Goal: Task Accomplishment & Management: Complete application form

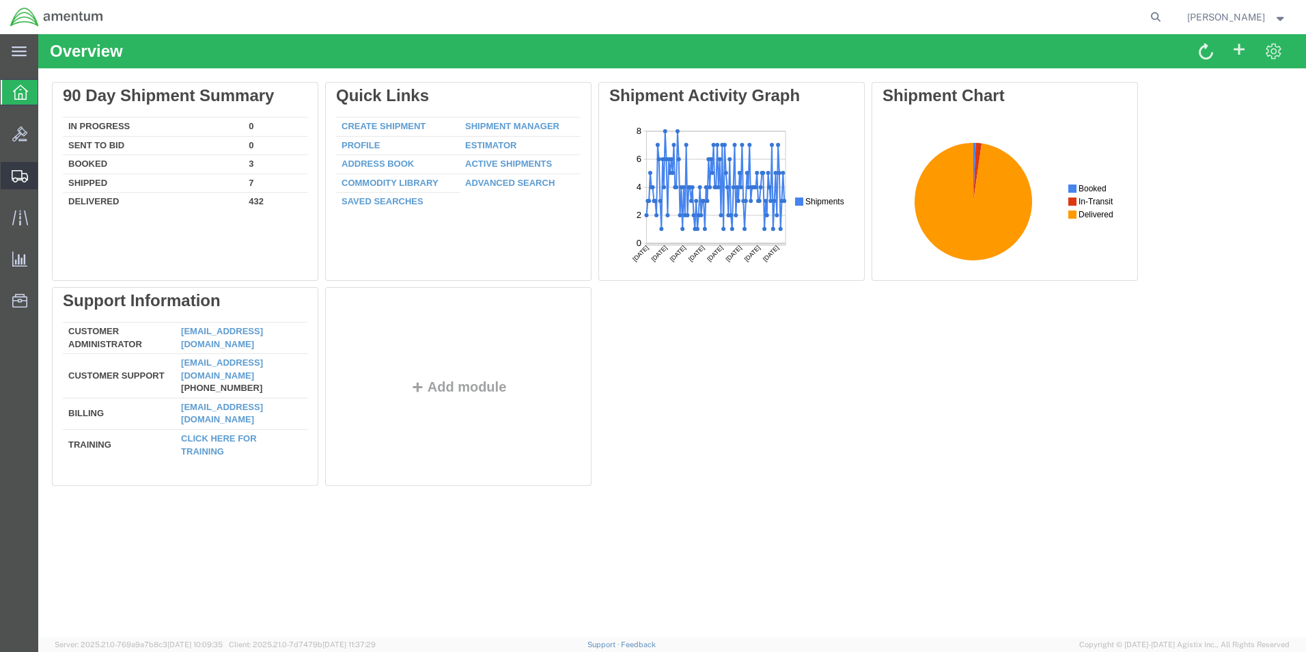
click at [0, 0] on span "Create Shipment" at bounding box center [0, 0] width 0 height 0
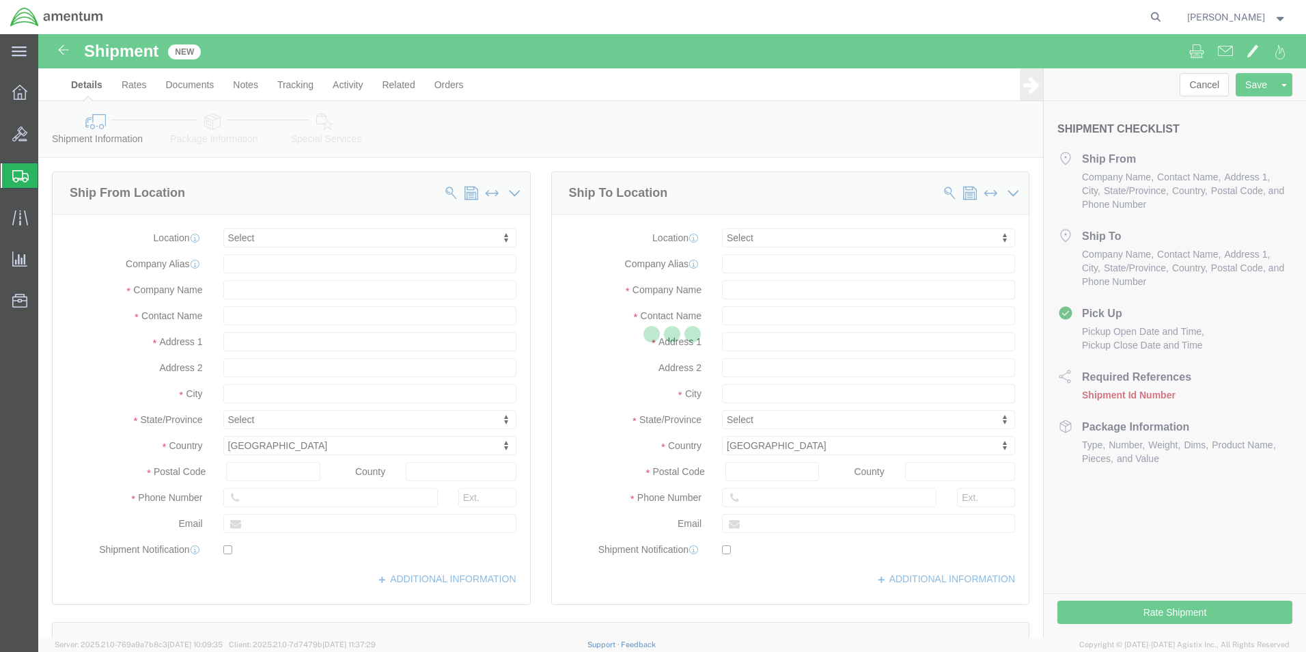
select select
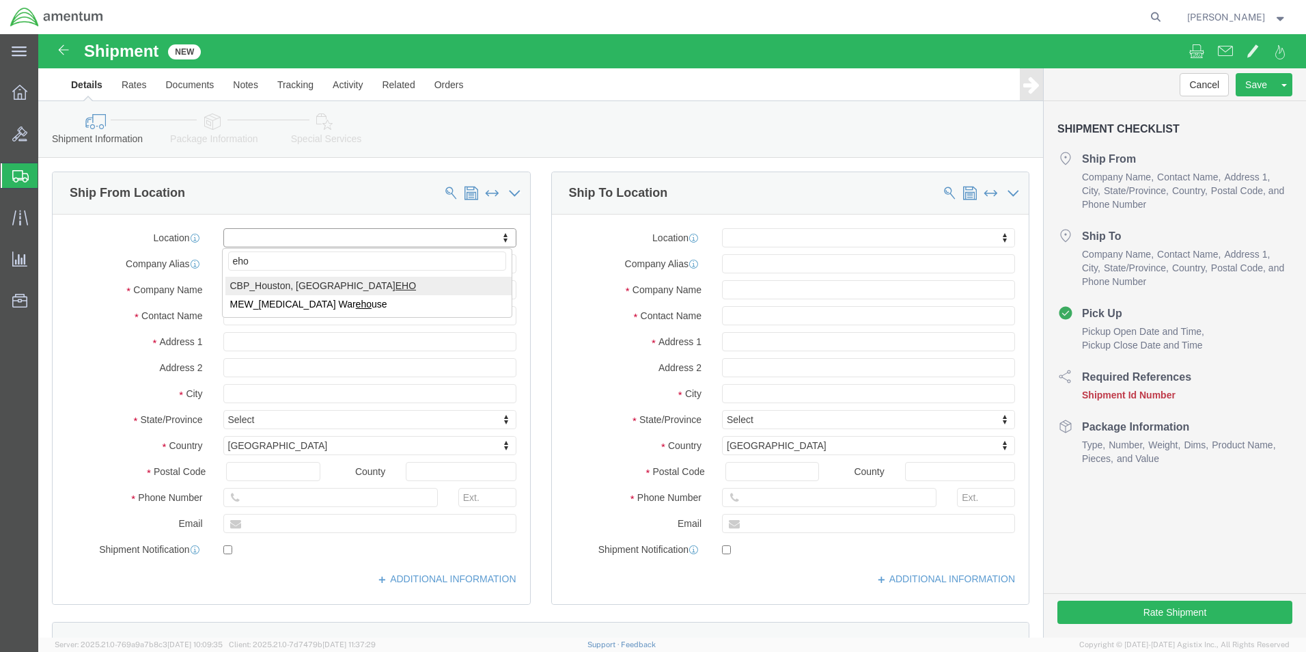
type input "eho"
select select "49929"
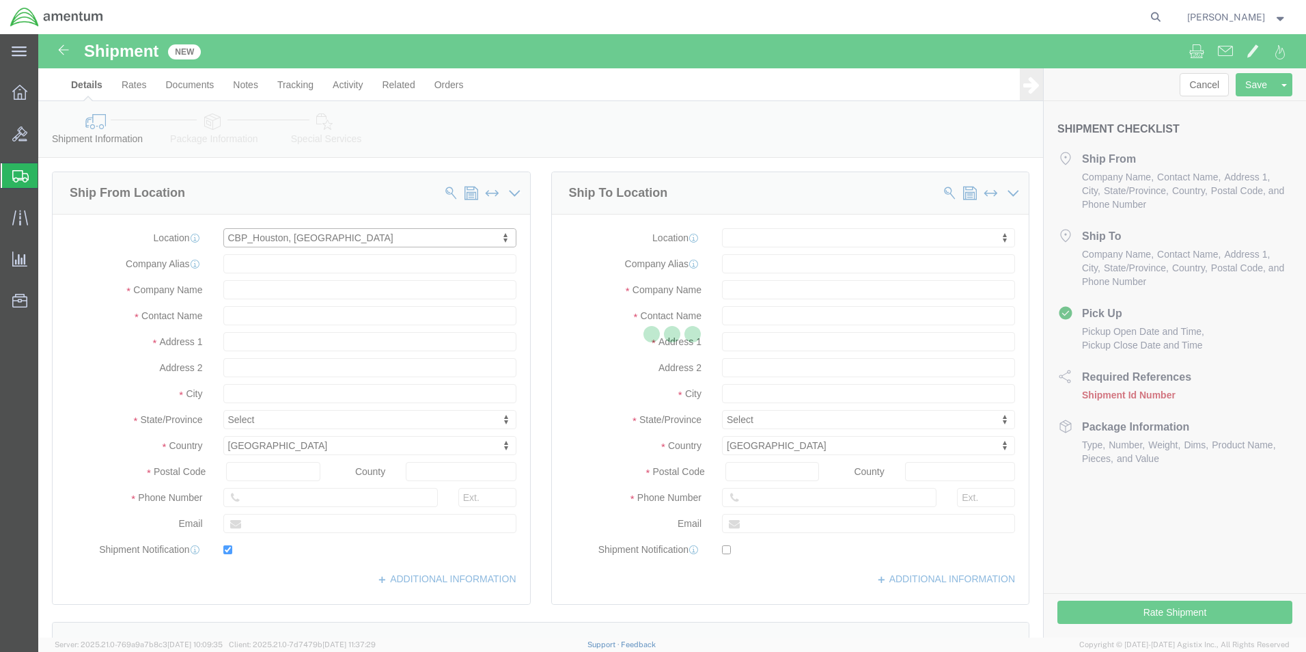
type input "[STREET_ADDRESS][PERSON_NAME]"
type input "Hangar 15A, c/o US CBP"
type input "77303"
type input "[PHONE_NUMBER]"
type input "[PERSON_NAME][EMAIL_ADDRESS][PERSON_NAME][DOMAIN_NAME]"
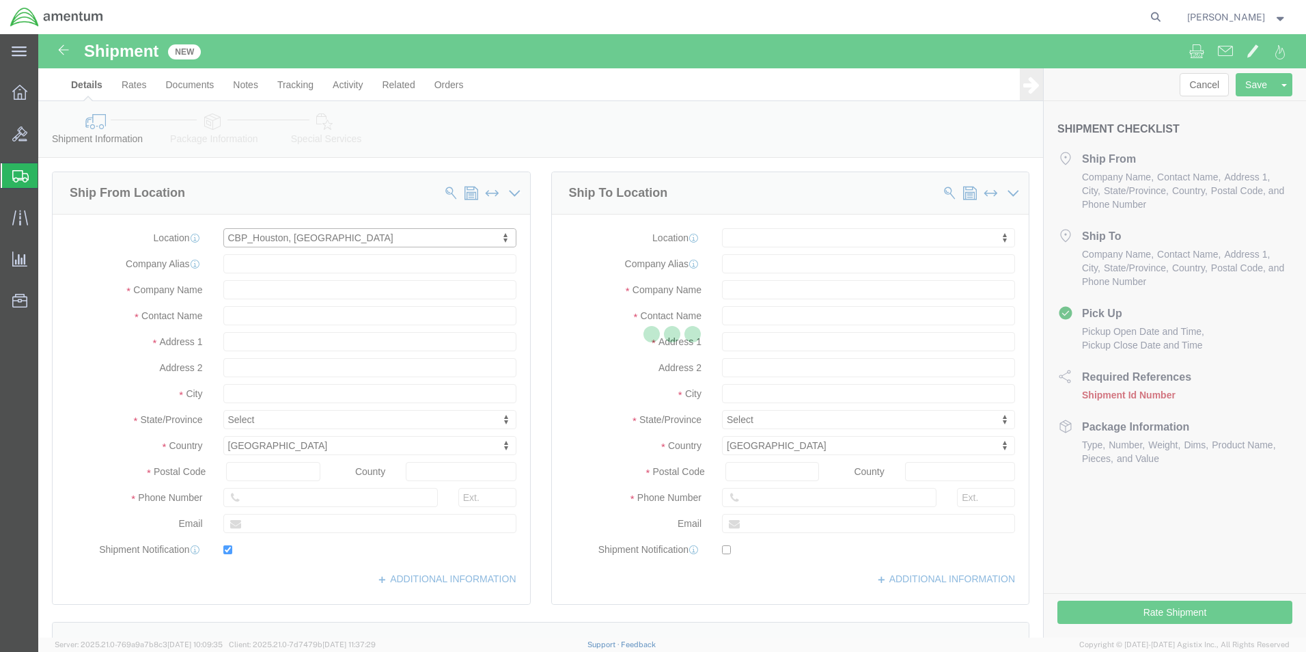
checkbox input "true"
type input "Amentum Services, Inc"
type input "[PERSON_NAME]"
type input "Conroe"
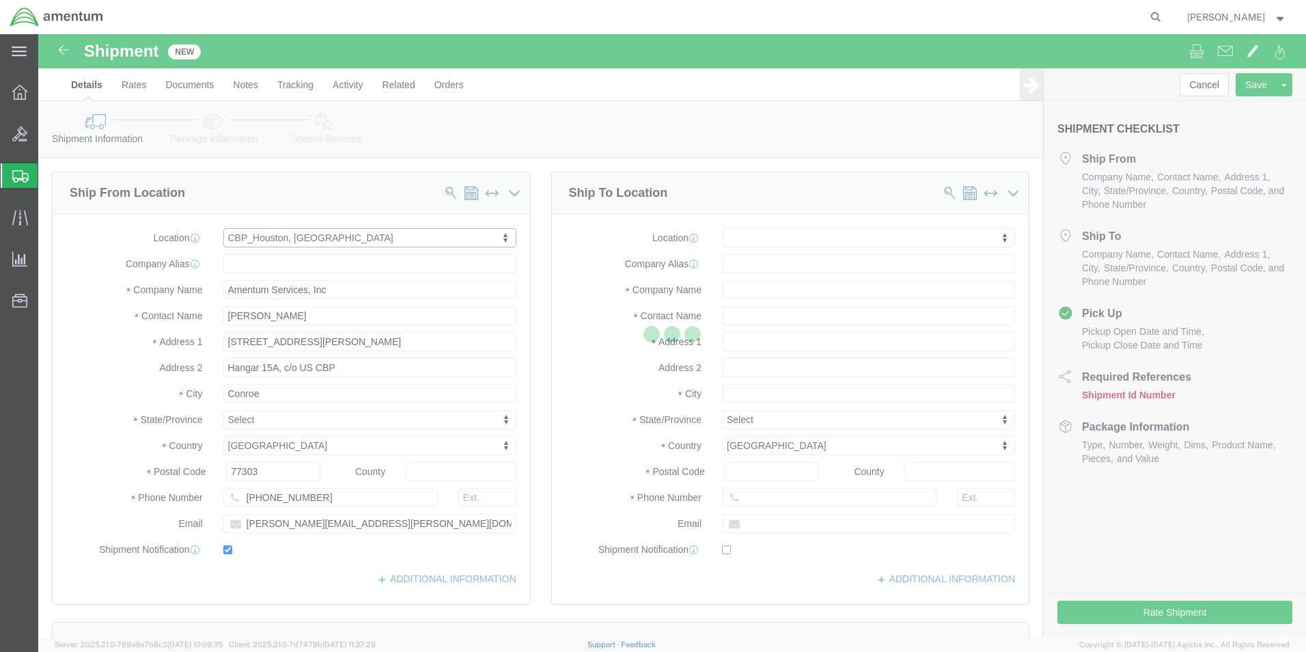
select select "[GEOGRAPHIC_DATA]"
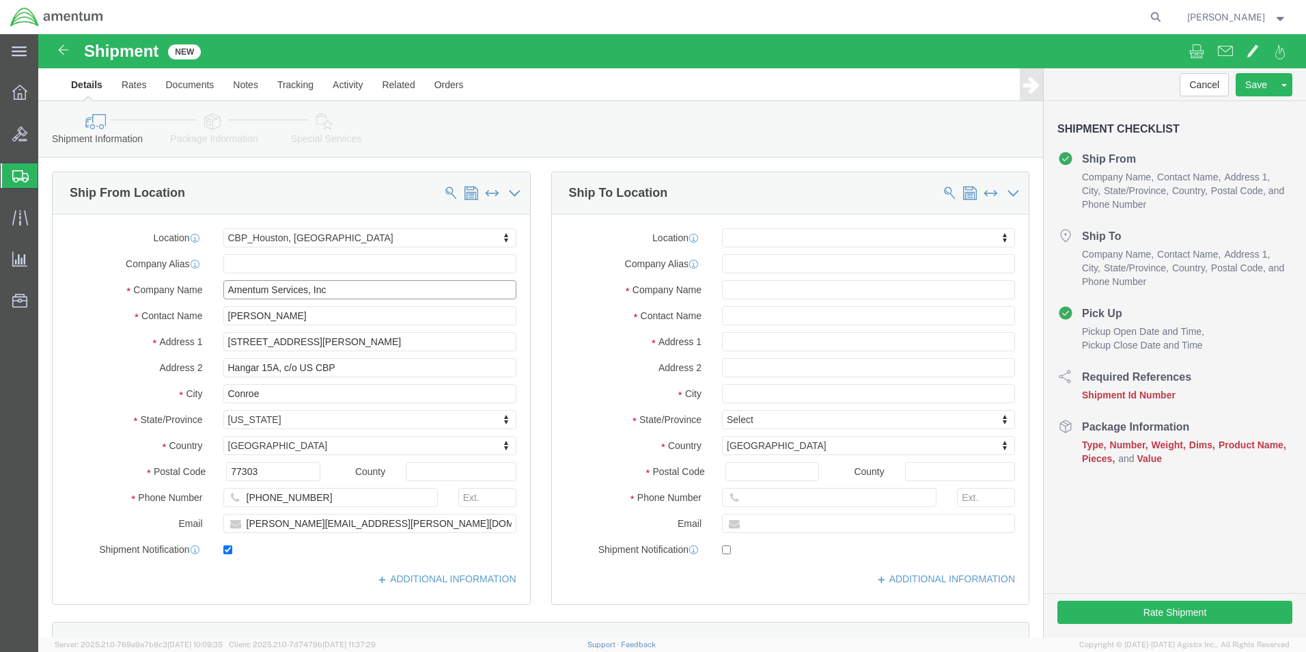
drag, startPoint x: 300, startPoint y: 258, endPoint x: 148, endPoint y: 252, distance: 151.7
click div "Company Name Amentum Services, Inc"
type input "SCIE"
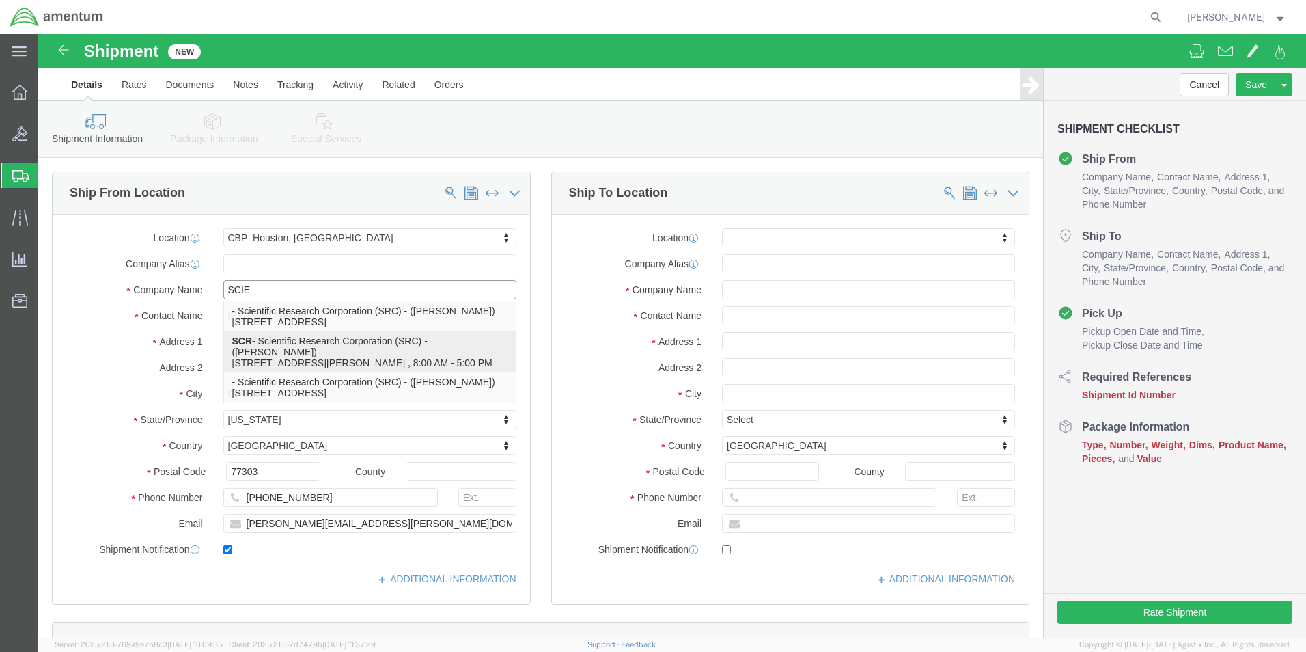
click p "SCR - Scientific Research Corporation (SRC) - ([PERSON_NAME]) [STREET_ADDRESS][…"
select select
type input "[STREET_ADDRESS][PERSON_NAME]"
type input "BLDG 332"
type input "32221"
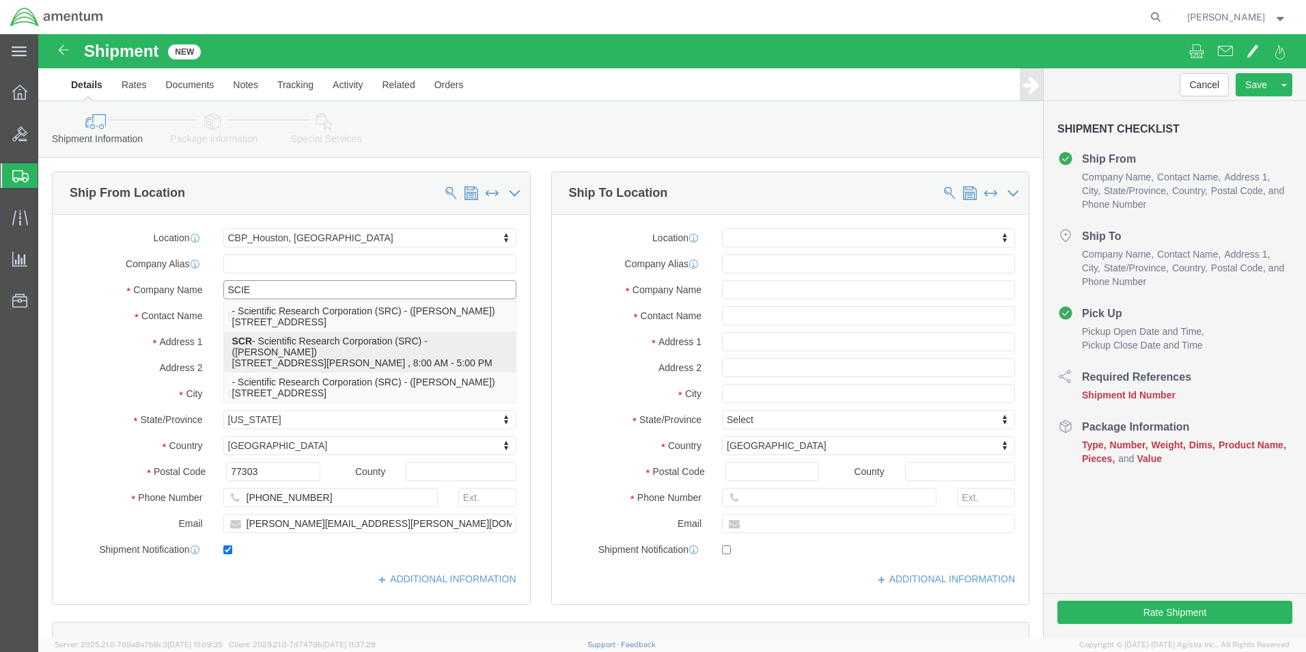
type input "[PHONE_NUMBER]"
type input "[EMAIL_ADDRESS][DOMAIN_NAME]"
type input "SCR"
type input "Scientific Research Corporation (SRC)"
type input "[PERSON_NAME]"
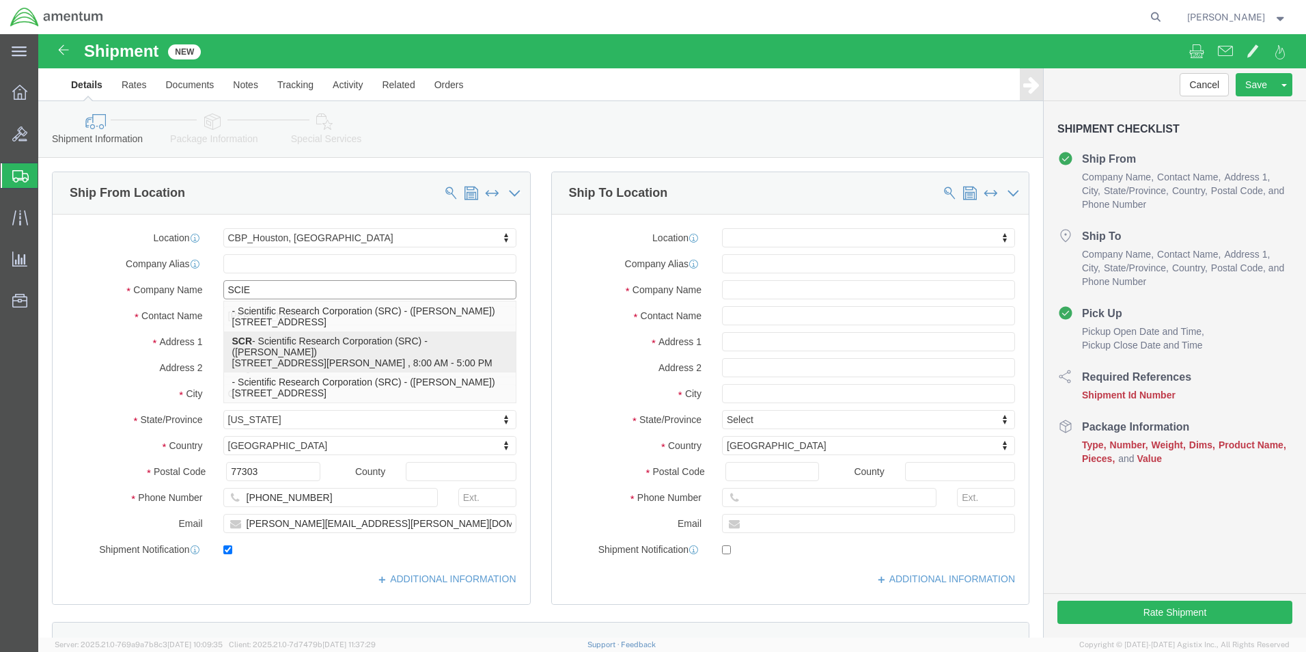
type input "[GEOGRAPHIC_DATA]"
select select "FL"
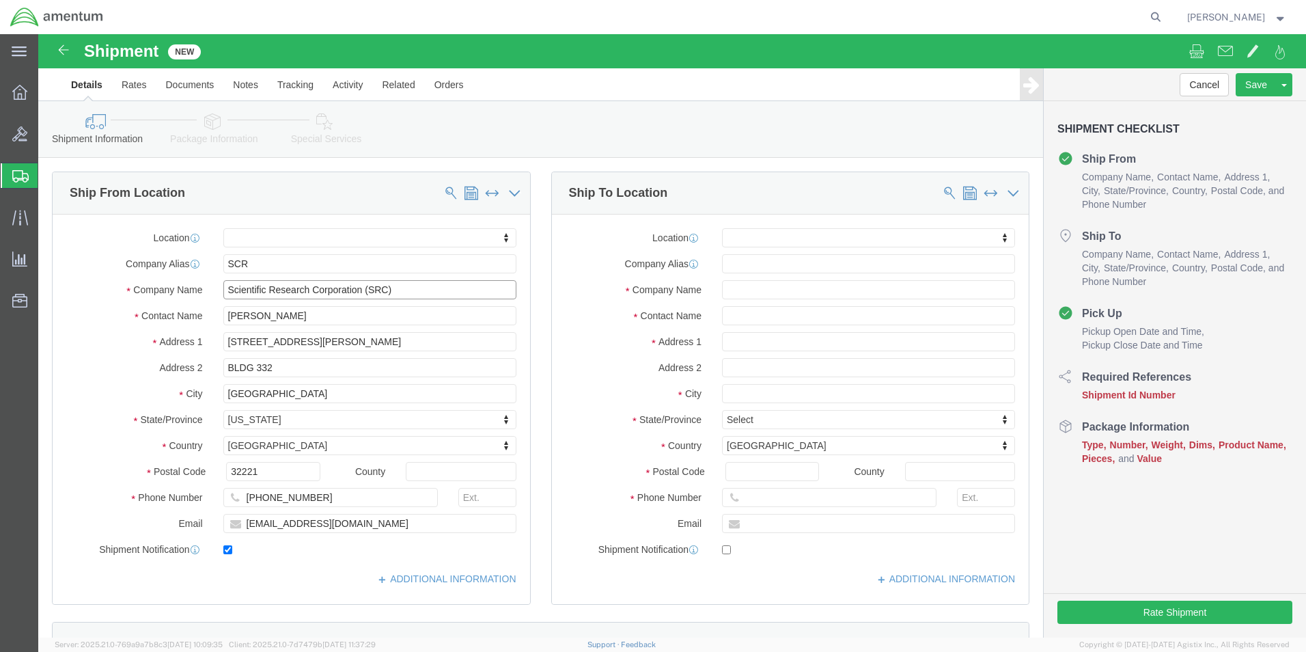
type input "Scientific Research Corporation (SRC)"
type input "EHO"
drag, startPoint x: 743, startPoint y: 251, endPoint x: 676, endPoint y: 338, distance: 110.1
select select "49929"
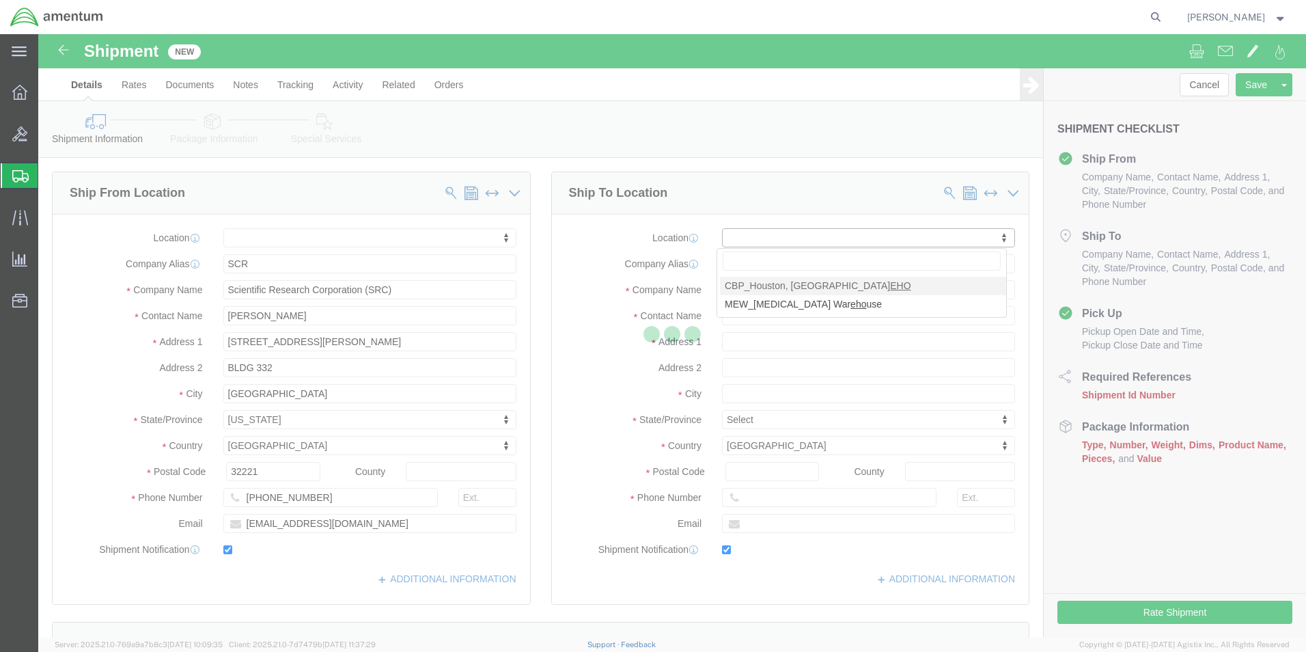
type input "[STREET_ADDRESS][PERSON_NAME]"
type input "Hangar 15A, c/o US CBP"
type input "77303"
type input "[PHONE_NUMBER]"
type input "[PERSON_NAME][EMAIL_ADDRESS][PERSON_NAME][DOMAIN_NAME]"
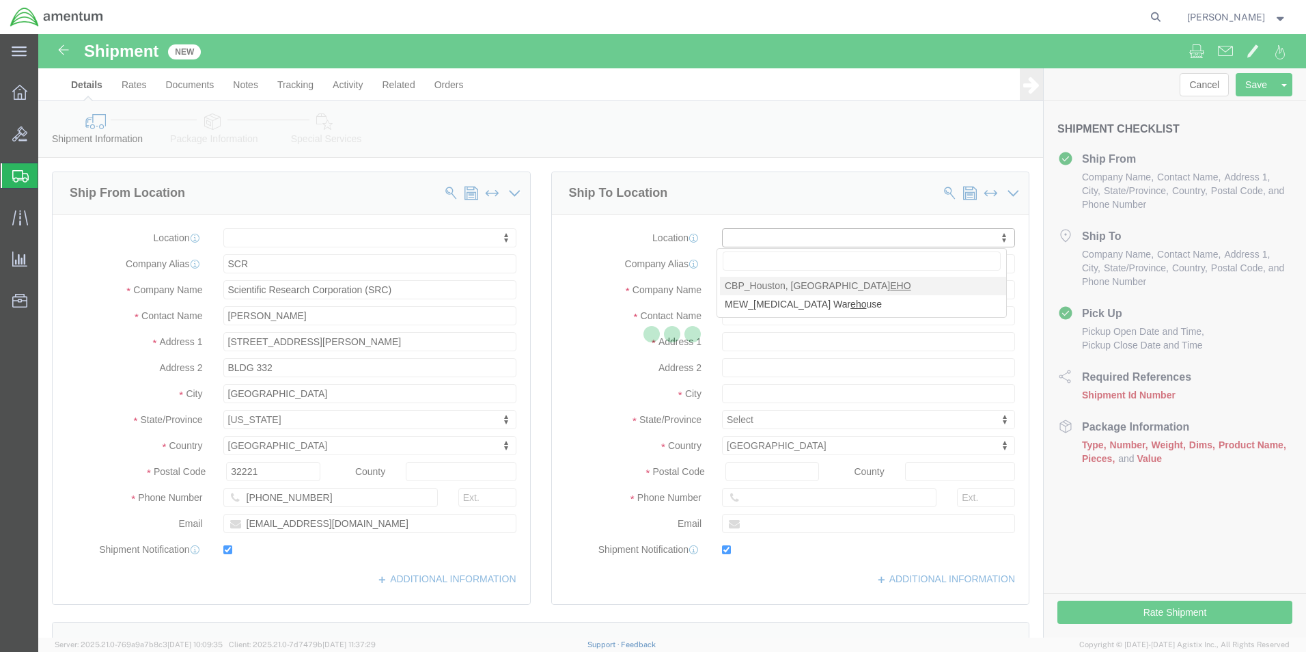
checkbox input "true"
type input "Amentum Services, Inc"
type input "[PERSON_NAME]"
type input "Conroe"
select select "[GEOGRAPHIC_DATA]"
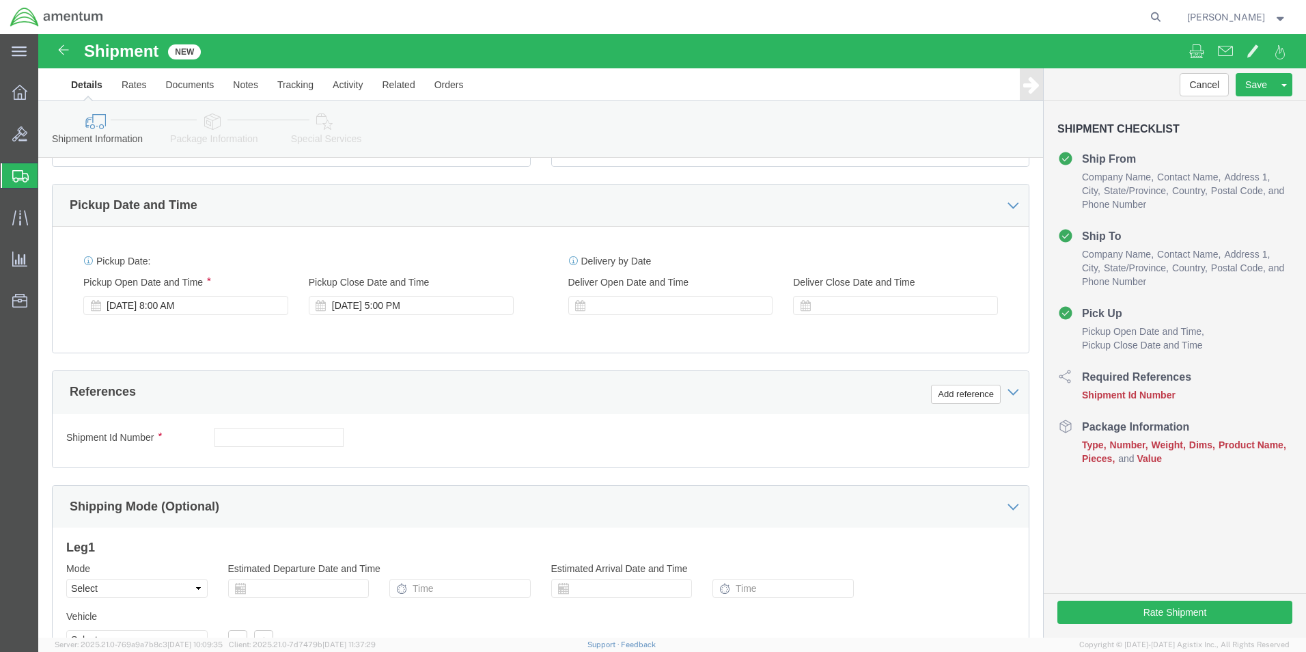
scroll to position [433, 0]
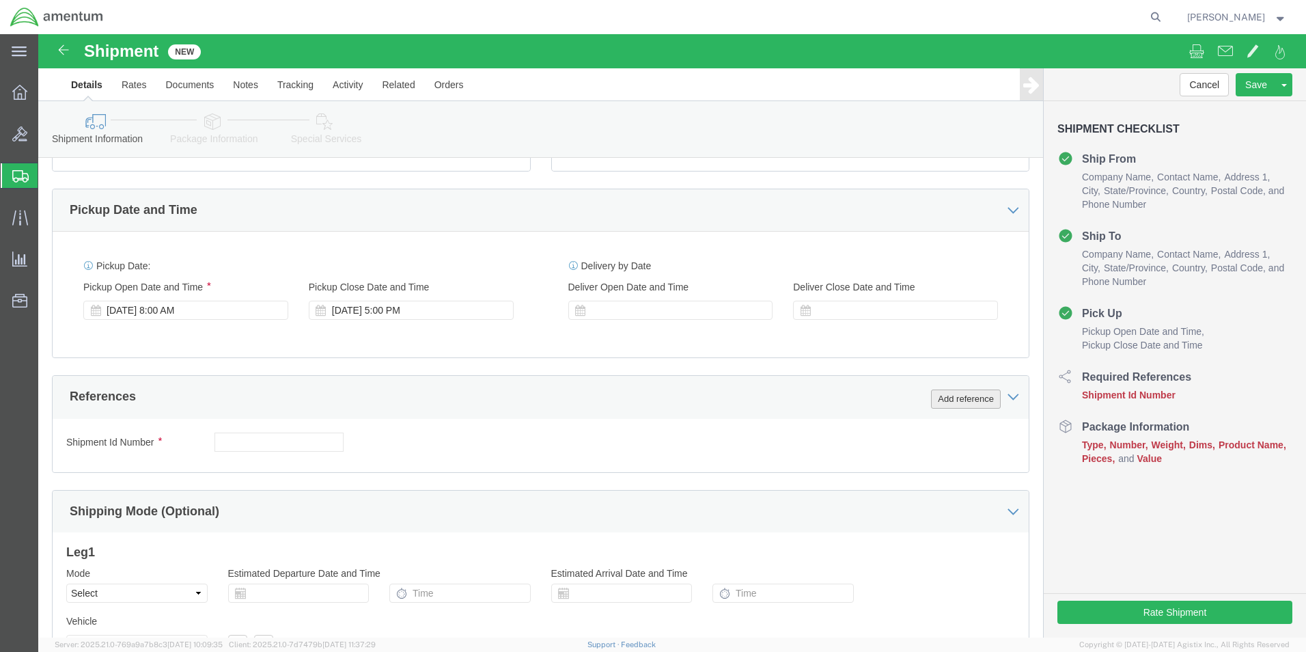
click button "Add reference"
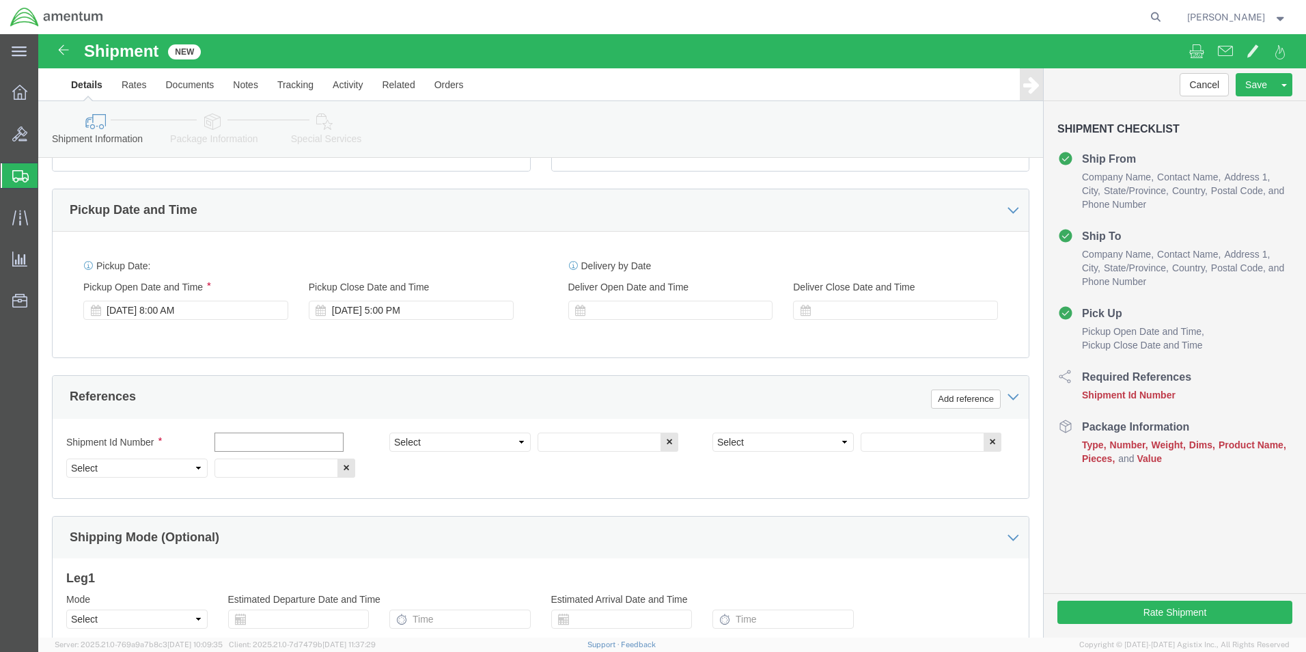
click input "text"
type input "[DATE]"
click select "Select Account Type Activity ID Airline Appointment Number ASN Batch Request # …"
select select "CUSTREF"
click select "Select Account Type Activity ID Airline Appointment Number ASN Batch Request # …"
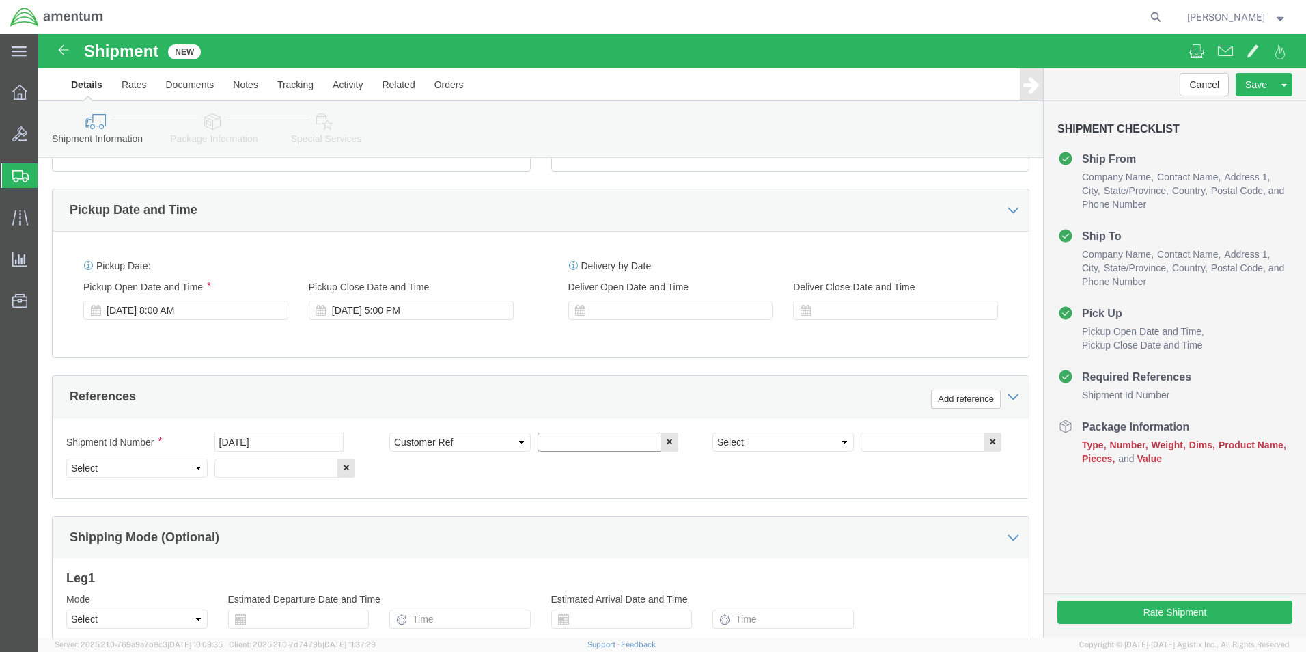
click input "text"
type input "SN: 200017 RETURN"
click select "Select Account Type Activity ID Airline Appointment Number ASN Batch Request # …"
select select "PROJNUM"
click select "Select Account Type Activity ID Airline Appointment Number ASN Batch Request # …"
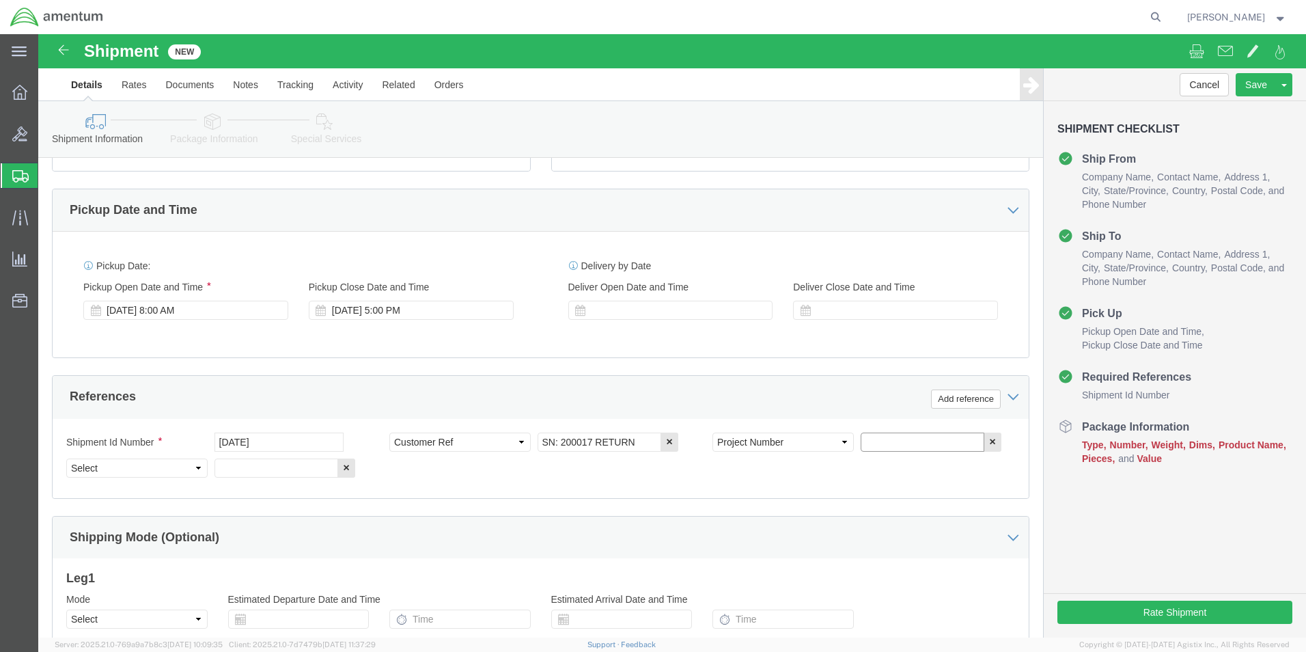
click input "text"
type input "6118.04.03.2219.000.EHO.0000"
click select "Select Account Type Activity ID Airline Appointment Number ASN Batch Request # …"
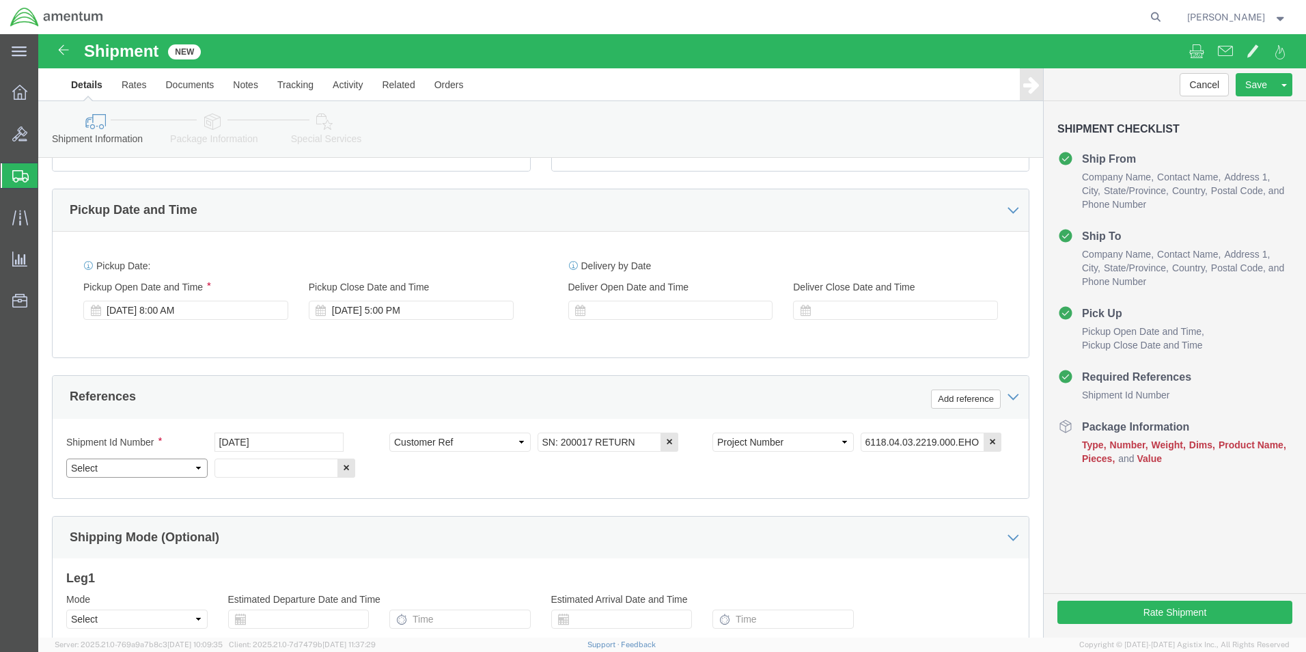
select select "DEPT"
click select "Select Account Type Activity ID Airline Appointment Number ASN Batch Request # …"
click input "text"
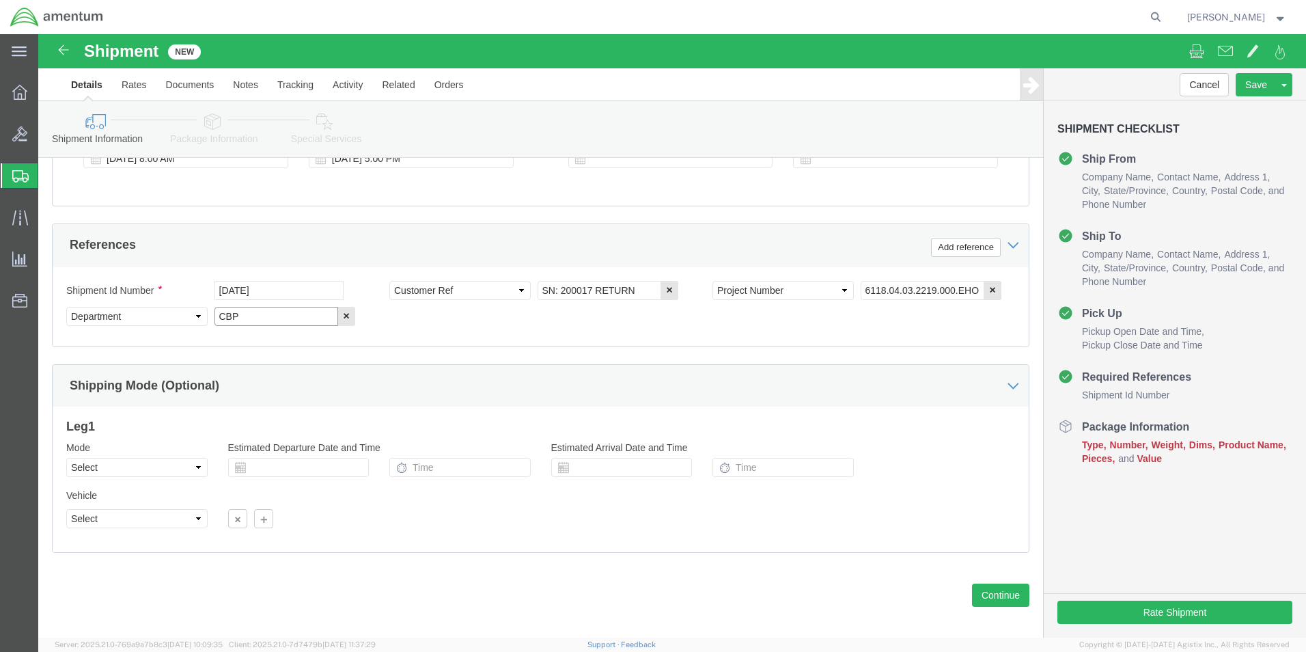
scroll to position [596, 0]
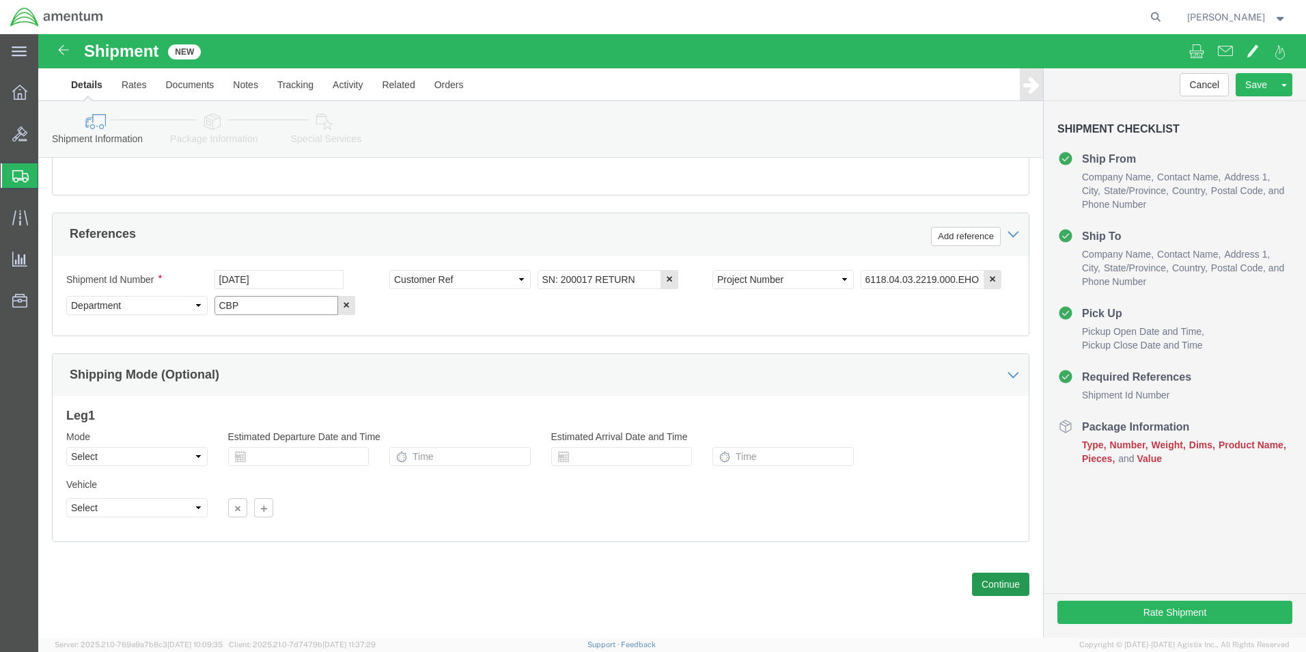
type input "CBP"
click button "Continue"
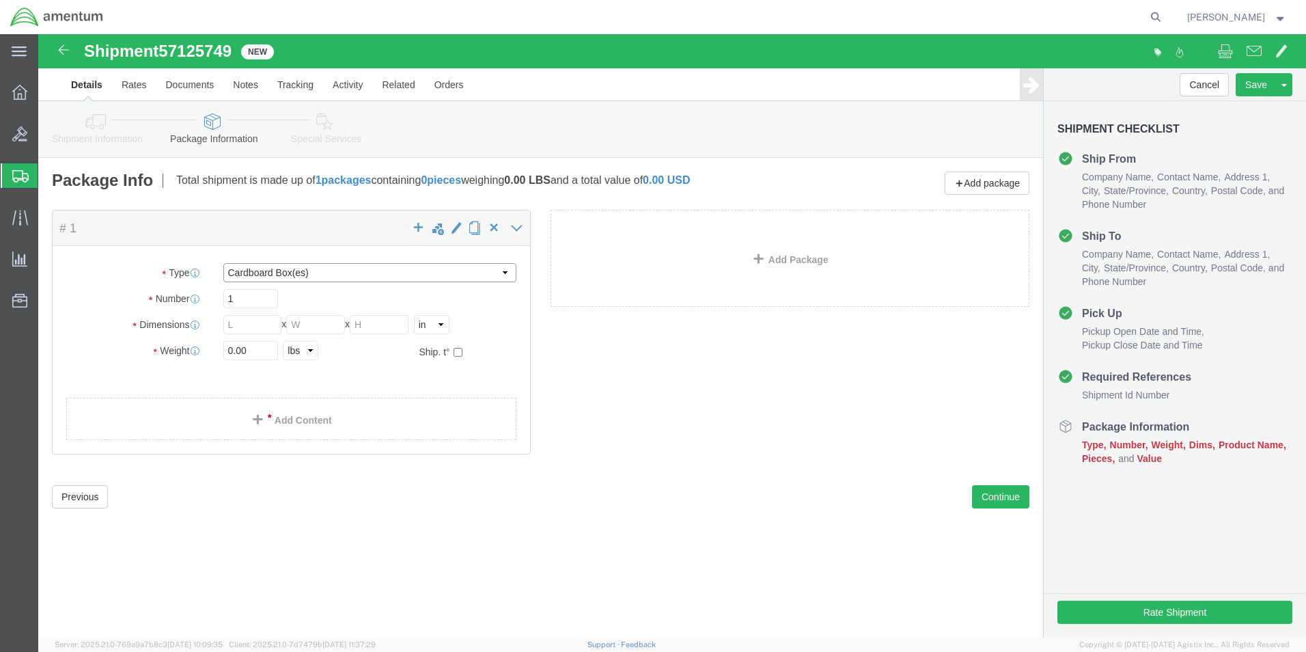
click select "Select BCK Boxes Bale(s) Basket(s) Bolt(s) Bottle(s) Buckets Bulk Bundle(s) Can…"
select select "YRPK"
click select "Select BCK Boxes Bale(s) Basket(s) Bolt(s) Bottle(s) Buckets Bulk Bundle(s) Can…"
click input "text"
type input "32"
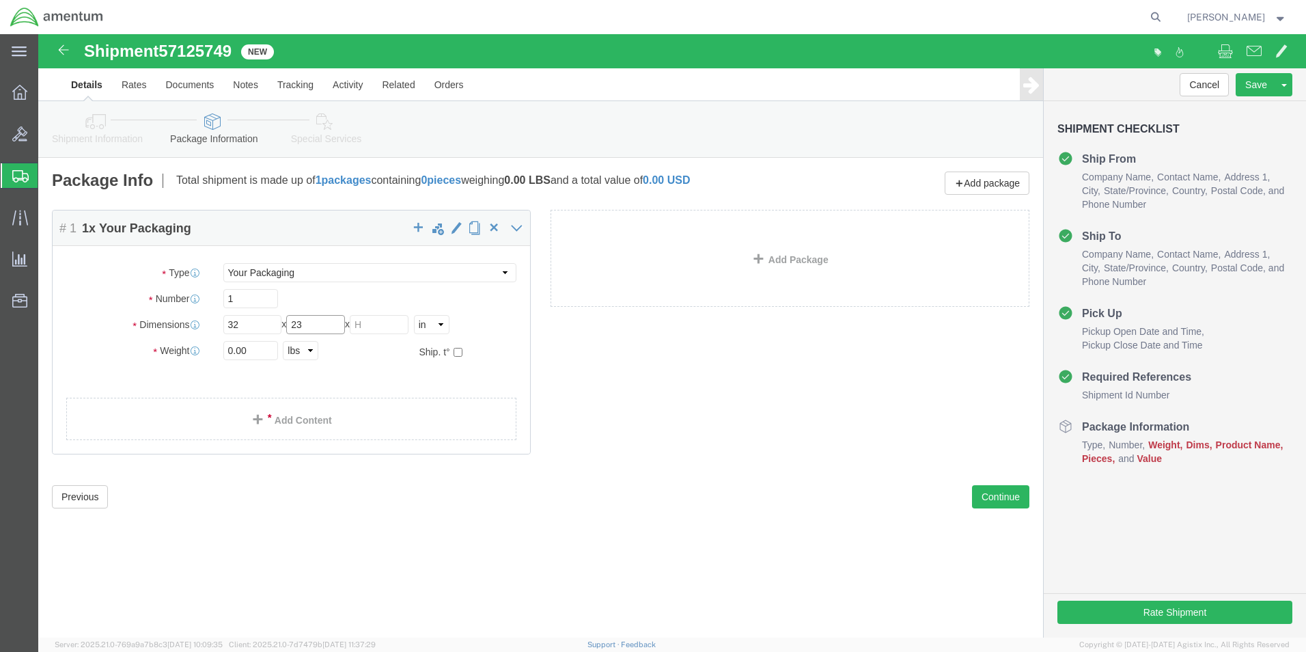
type input "23"
type input "17"
type input "112.0"
click link "Add Content"
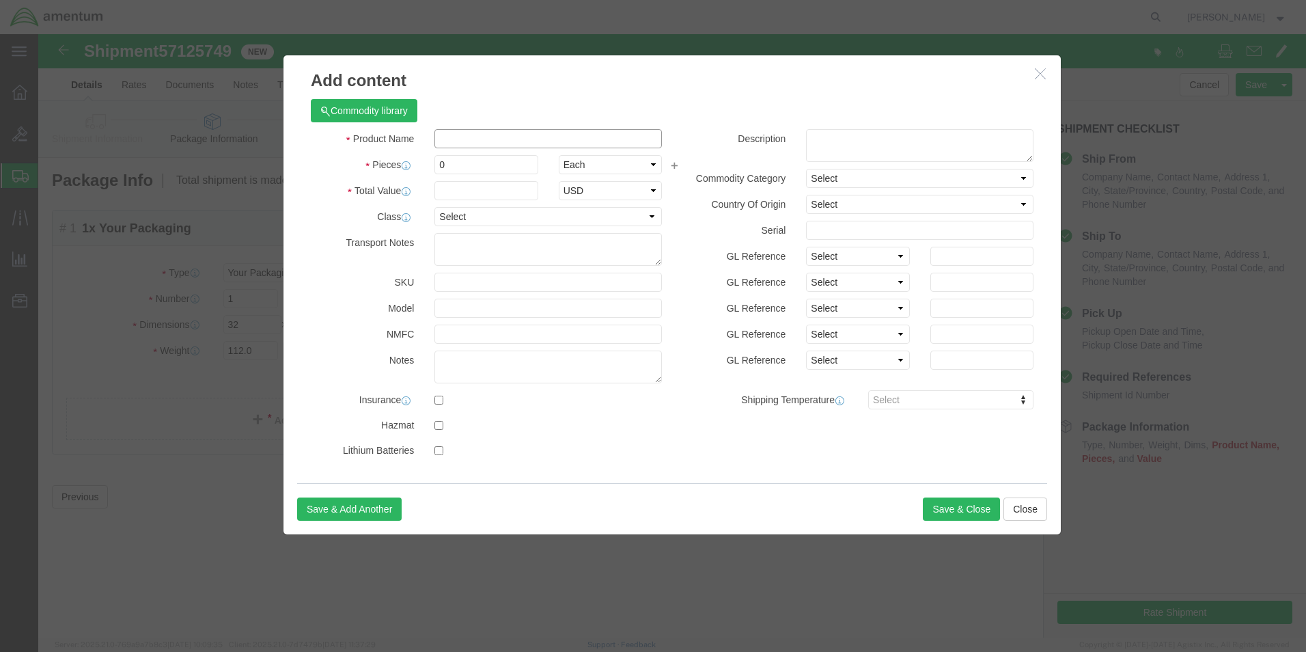
click input "text"
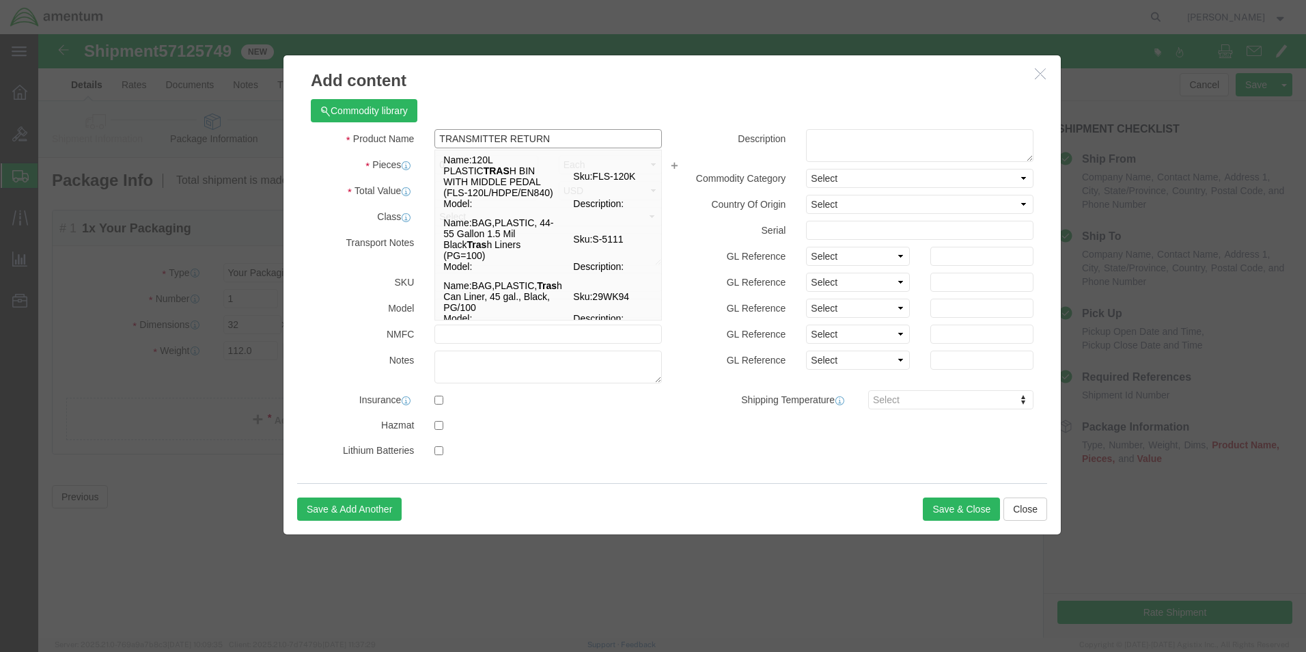
type input "TRANSMITTER RETURN"
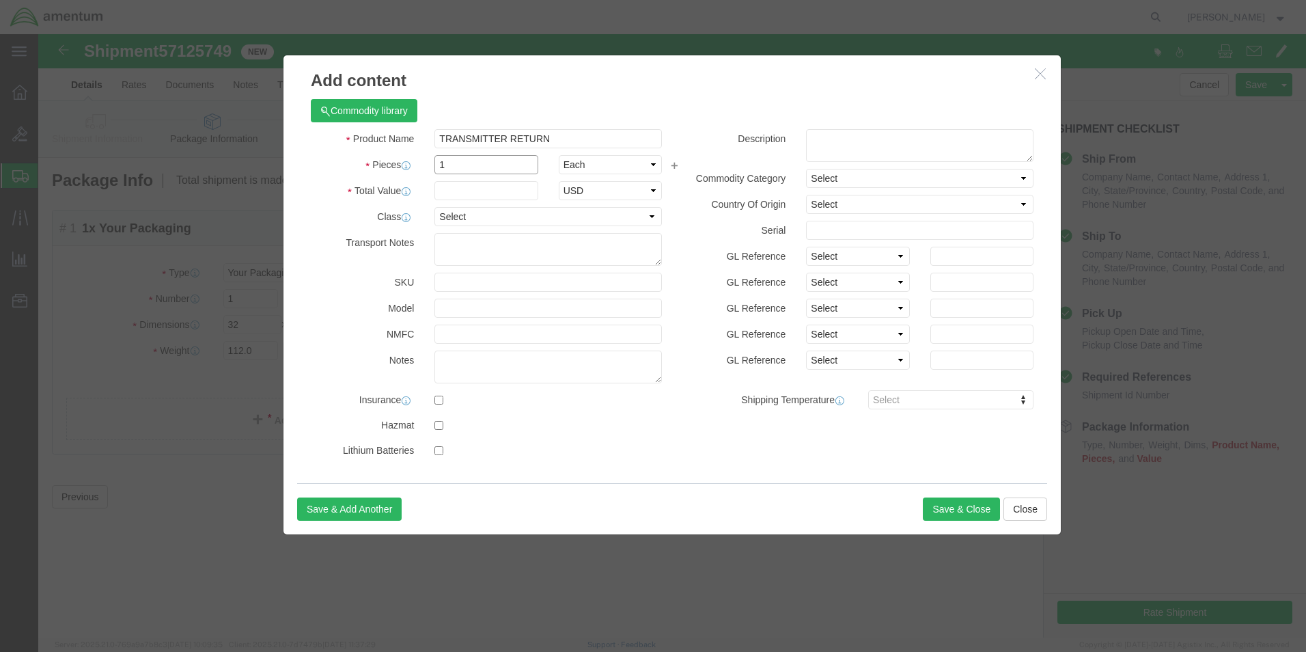
type input "1"
type input "100000.00"
click button "Save & Close"
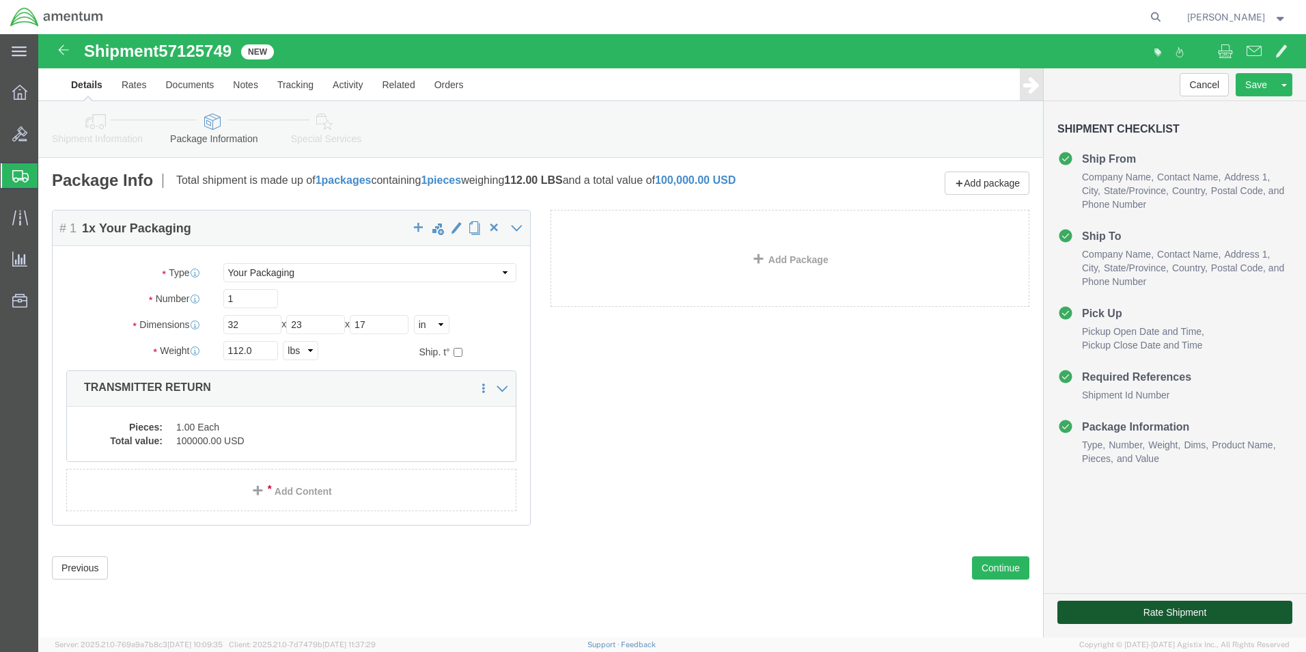
click button "Rate Shipment"
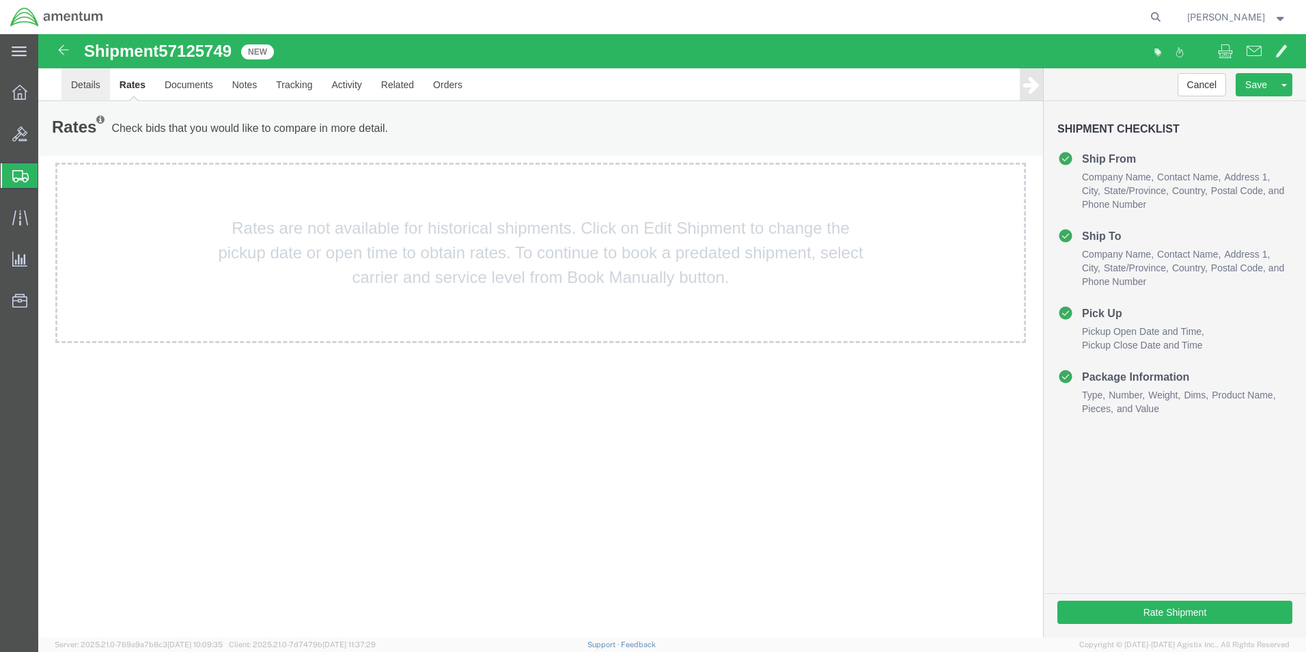
click at [82, 77] on link "Details" at bounding box center [85, 84] width 48 height 33
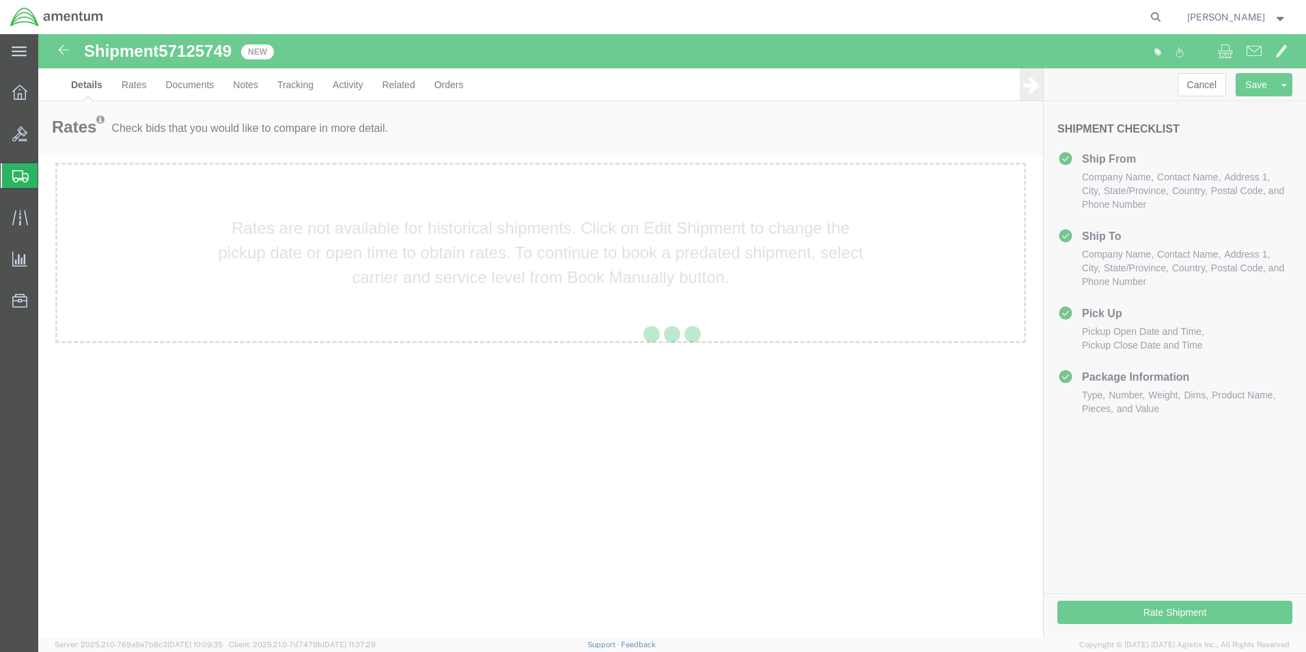
select select "49929"
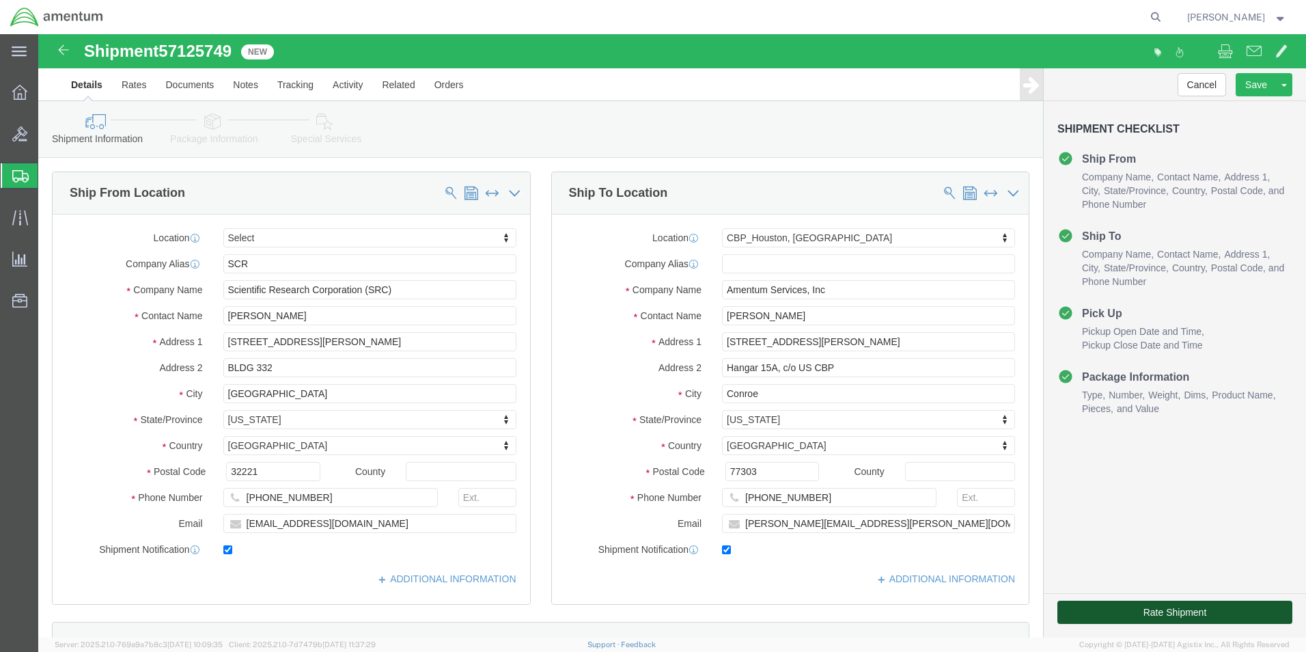
drag, startPoint x: 1104, startPoint y: 577, endPoint x: 789, endPoint y: 481, distance: 329.7
click button "Rate Shipment"
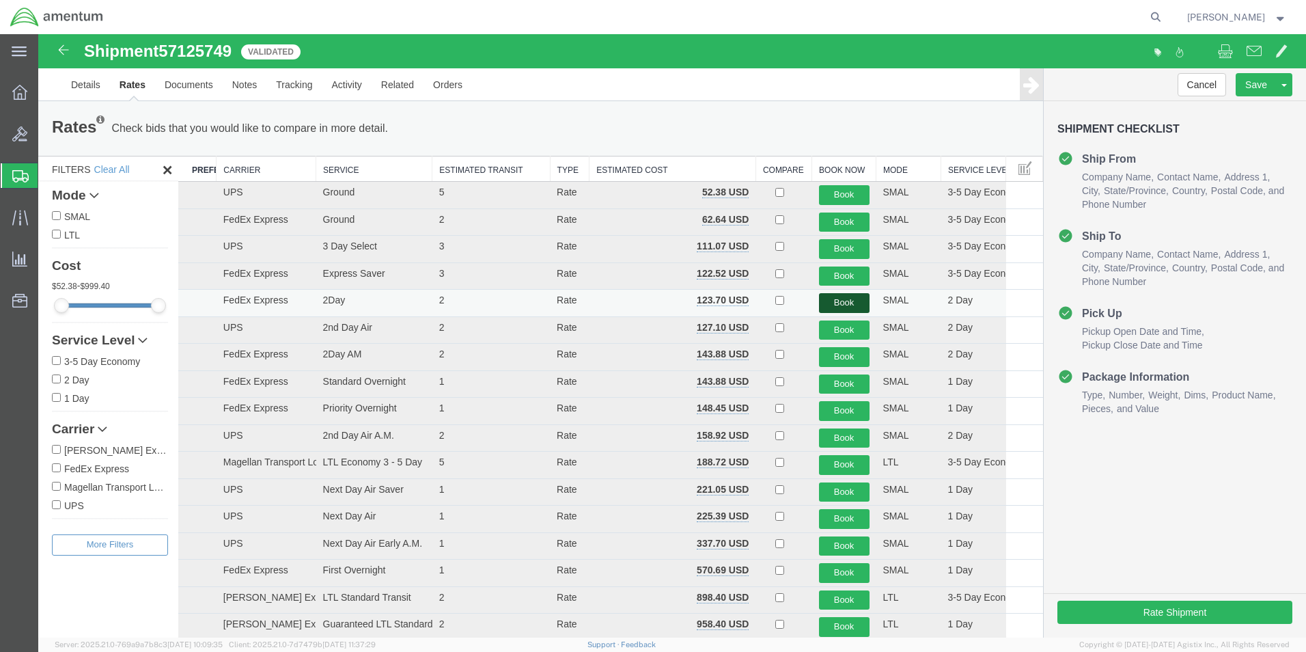
click at [834, 302] on button "Book" at bounding box center [844, 303] width 51 height 20
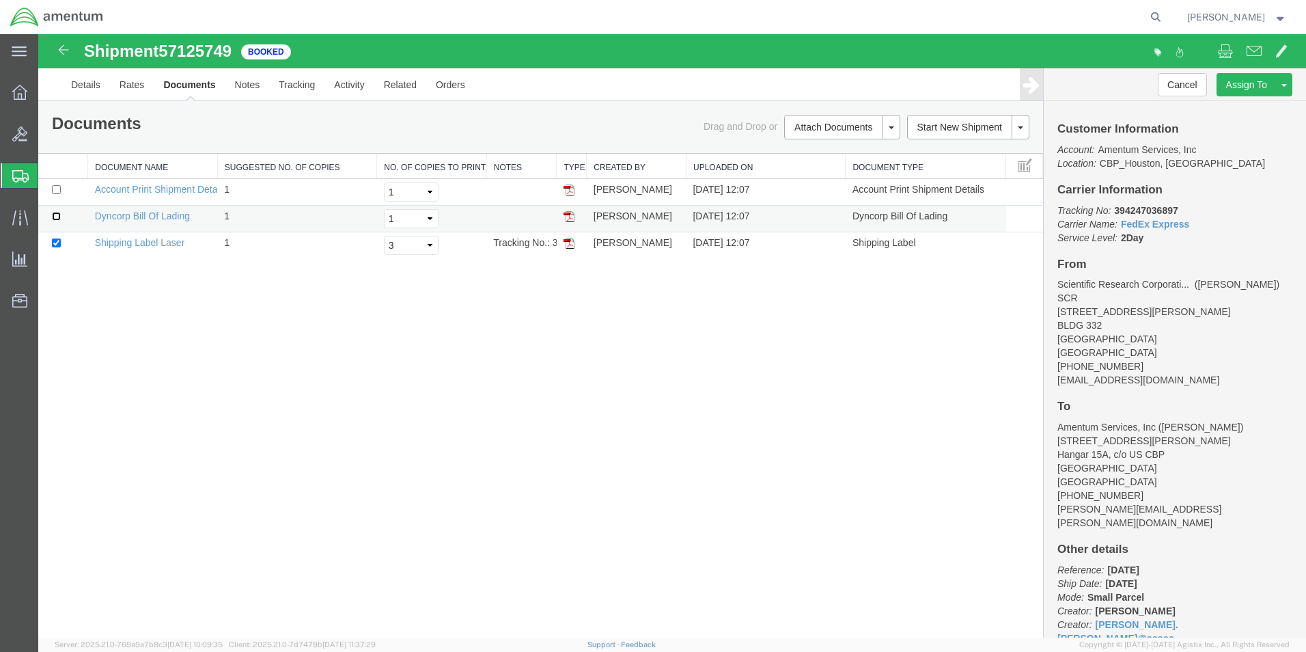
click at [56, 215] on input "checkbox" at bounding box center [56, 216] width 9 height 9
checkbox input "true"
click at [428, 242] on select "Select 1 2 3 4 5" at bounding box center [411, 245] width 55 height 19
select select "1"
click at [384, 236] on select "Select 1 2 3 4 5" at bounding box center [411, 245] width 55 height 19
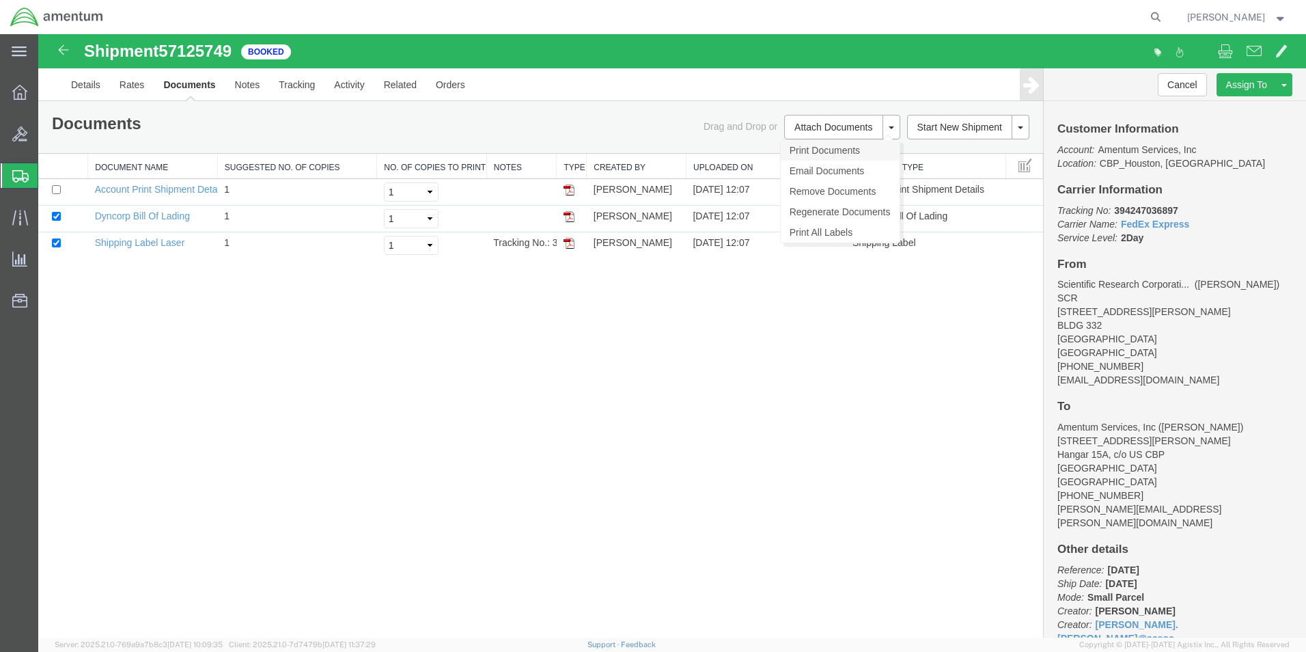
click at [817, 149] on link "Print Documents" at bounding box center [840, 150] width 119 height 20
click at [0, 0] on span "Create Shipment" at bounding box center [0, 0] width 0 height 0
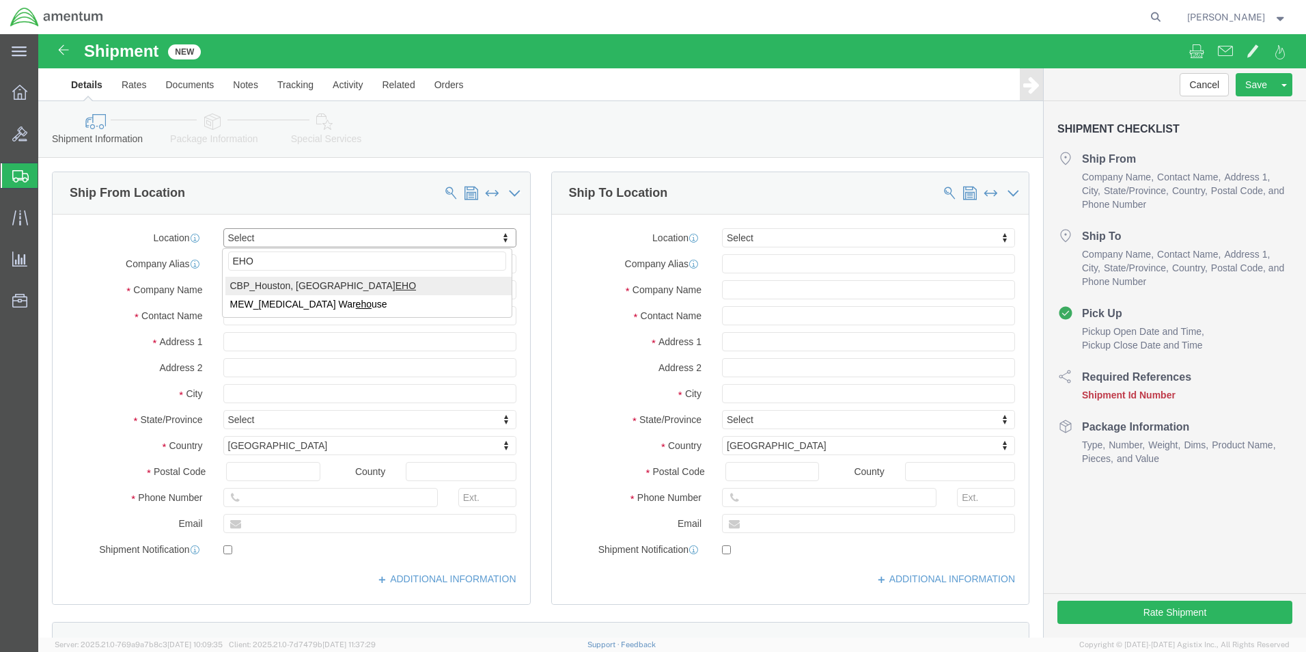
type input "EHO"
select select "49929"
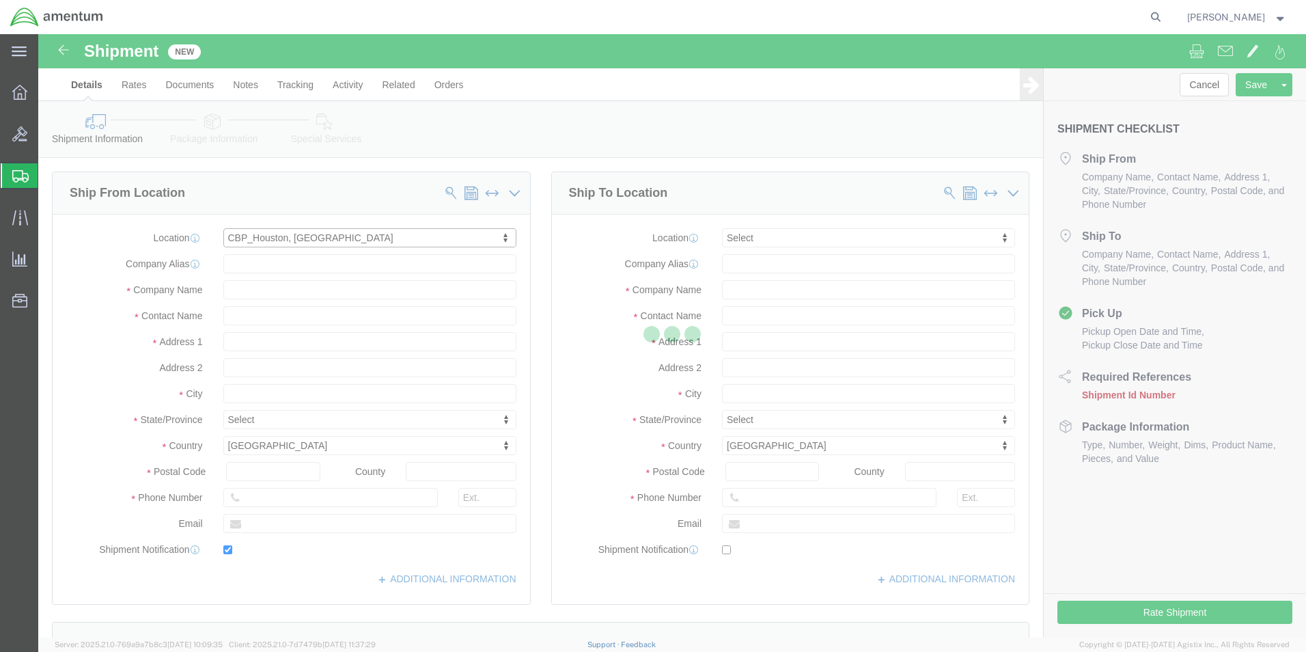
type input "[STREET_ADDRESS][PERSON_NAME]"
type input "Hangar 15A, c/o US CBP"
type input "77303"
type input "[PHONE_NUMBER]"
type input "[PERSON_NAME][EMAIL_ADDRESS][PERSON_NAME][DOMAIN_NAME]"
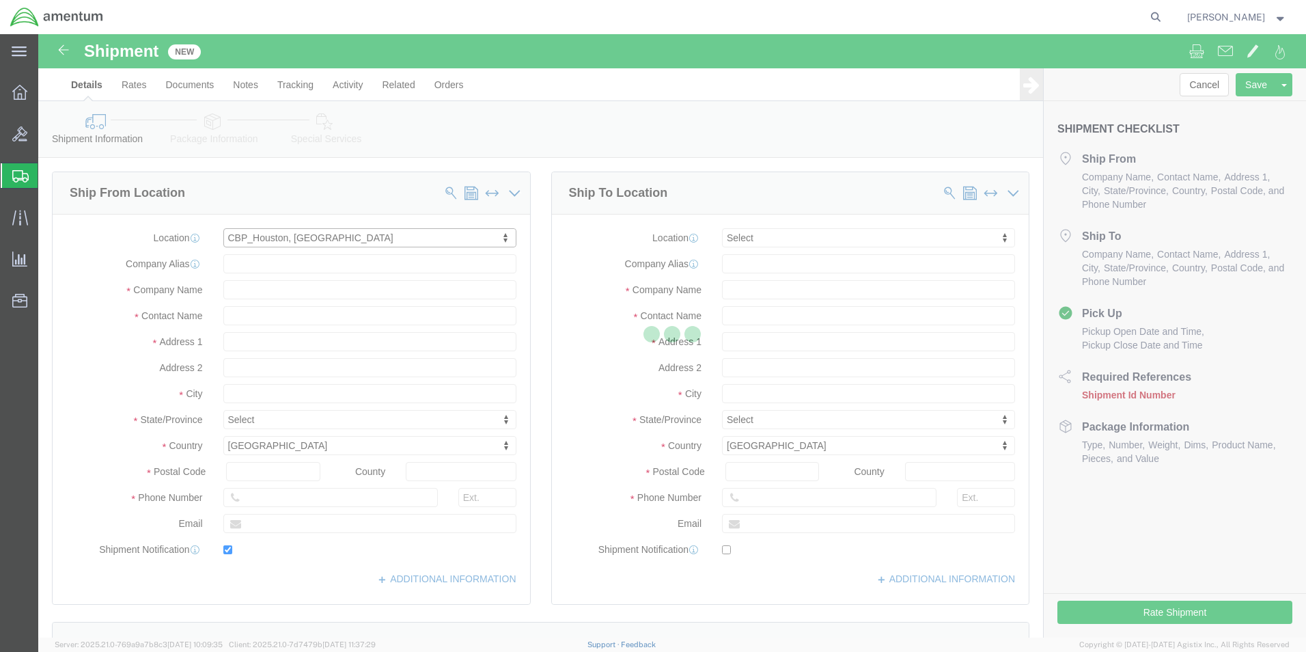
checkbox input "true"
type input "Amentum Services, Inc"
type input "[PERSON_NAME]"
type input "Conroe"
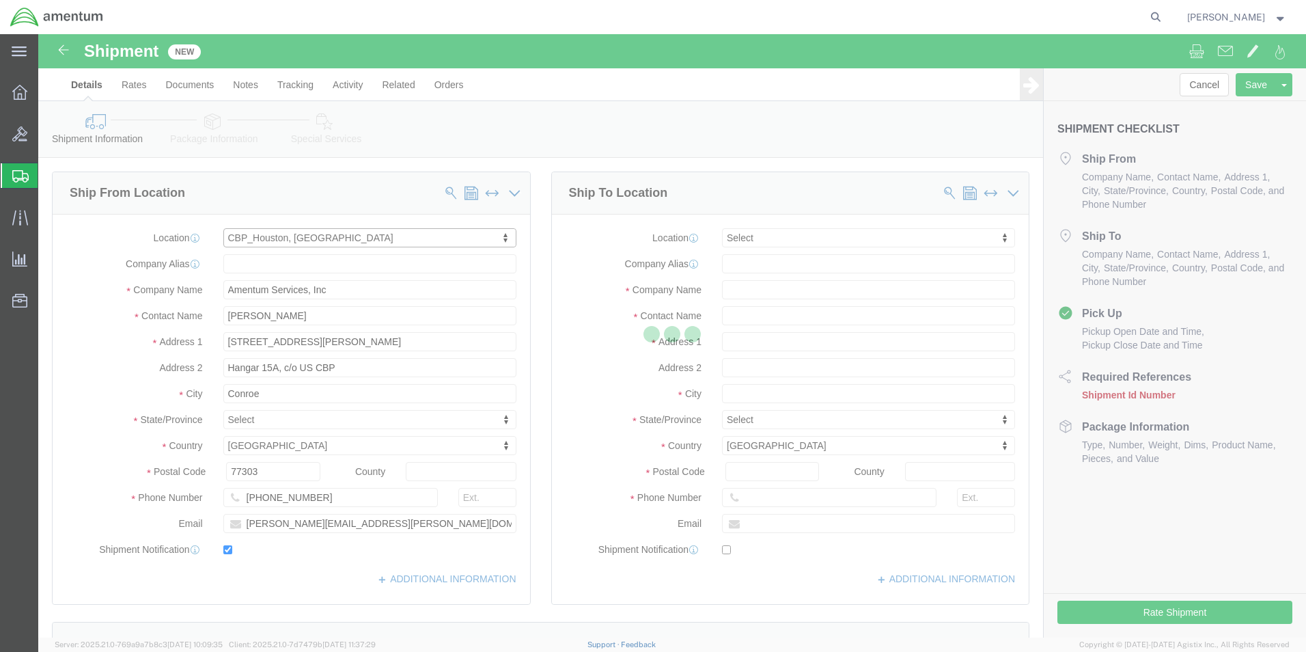
select select "[GEOGRAPHIC_DATA]"
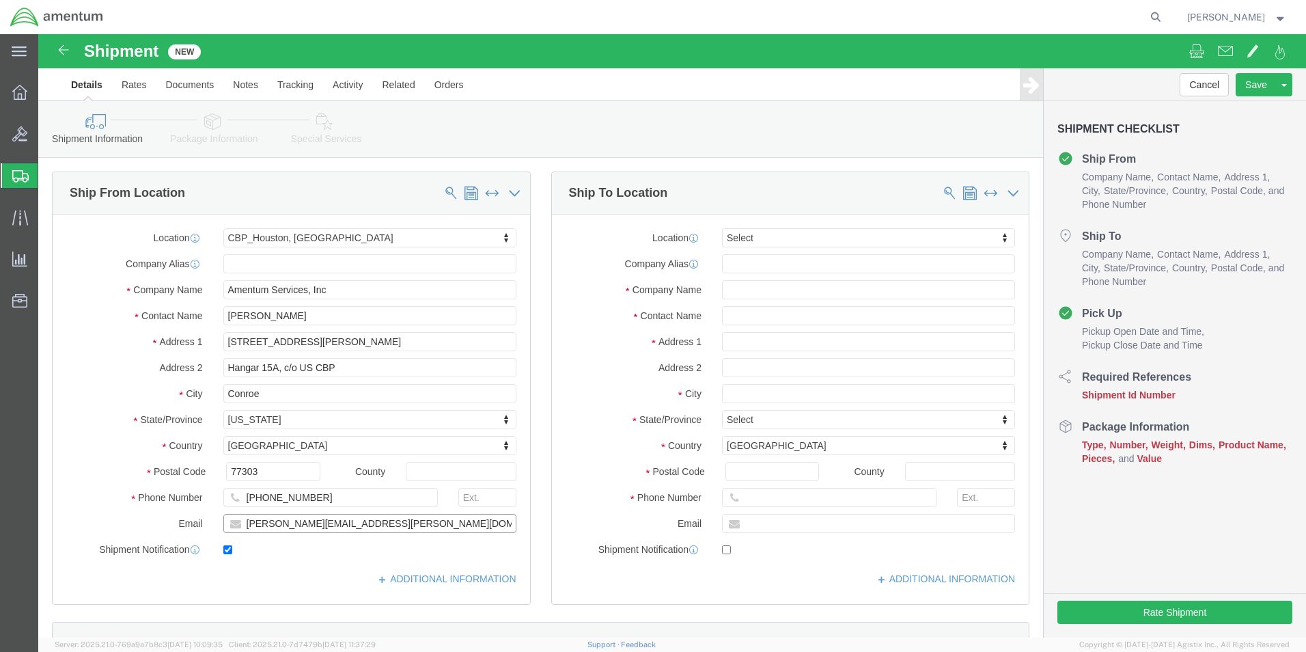
click input "[PERSON_NAME][EMAIL_ADDRESS][PERSON_NAME][DOMAIN_NAME]"
click input "checkbox"
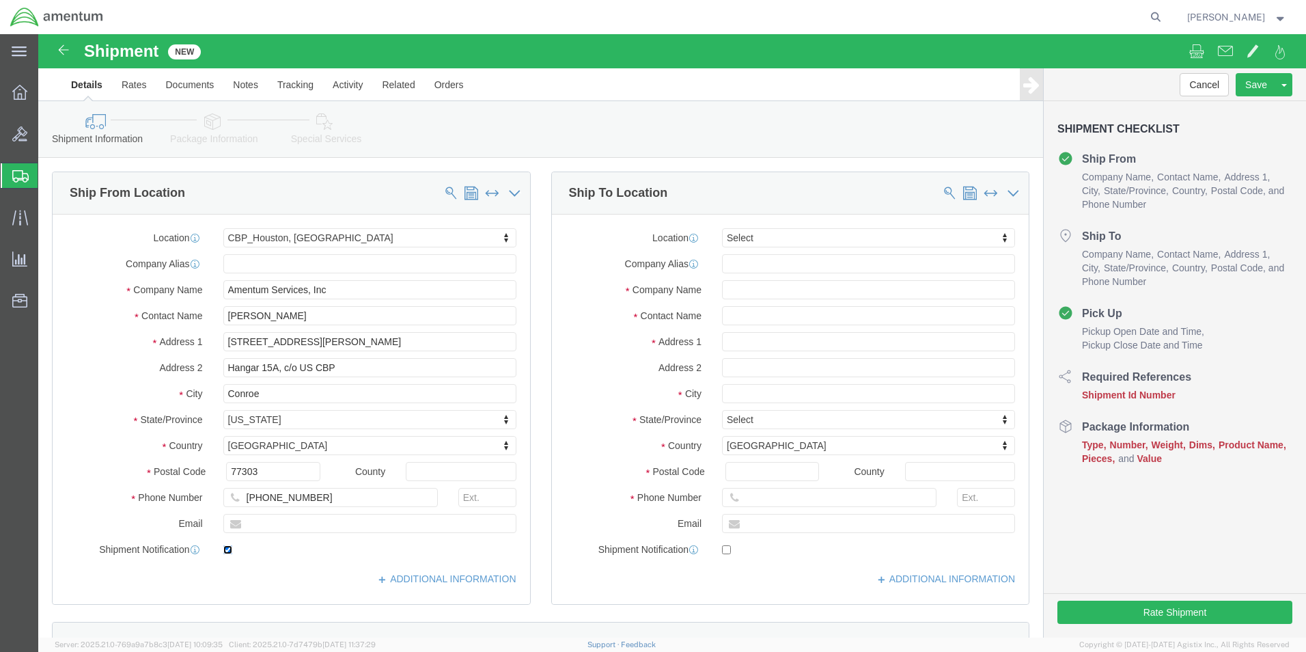
click input "checkbox"
checkbox input "false"
click input "text"
type input "SC"
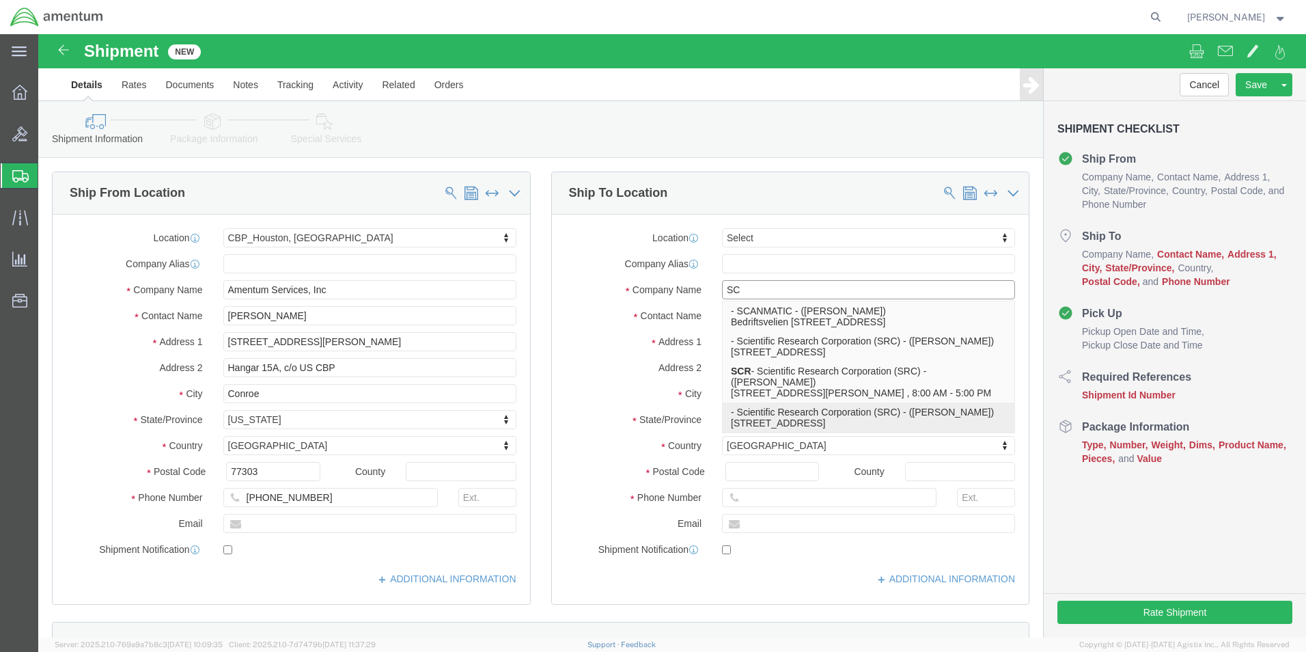
click p "- Scientific Research Corporation (SRC) - ([PERSON_NAME]) [STREET_ADDRESS]"
type input "[STREET_ADDRESS]"
type input "32043"
type input "[PHONE_NUMBER]"
type input "[EMAIL_ADDRESS][DOMAIN_NAME]"
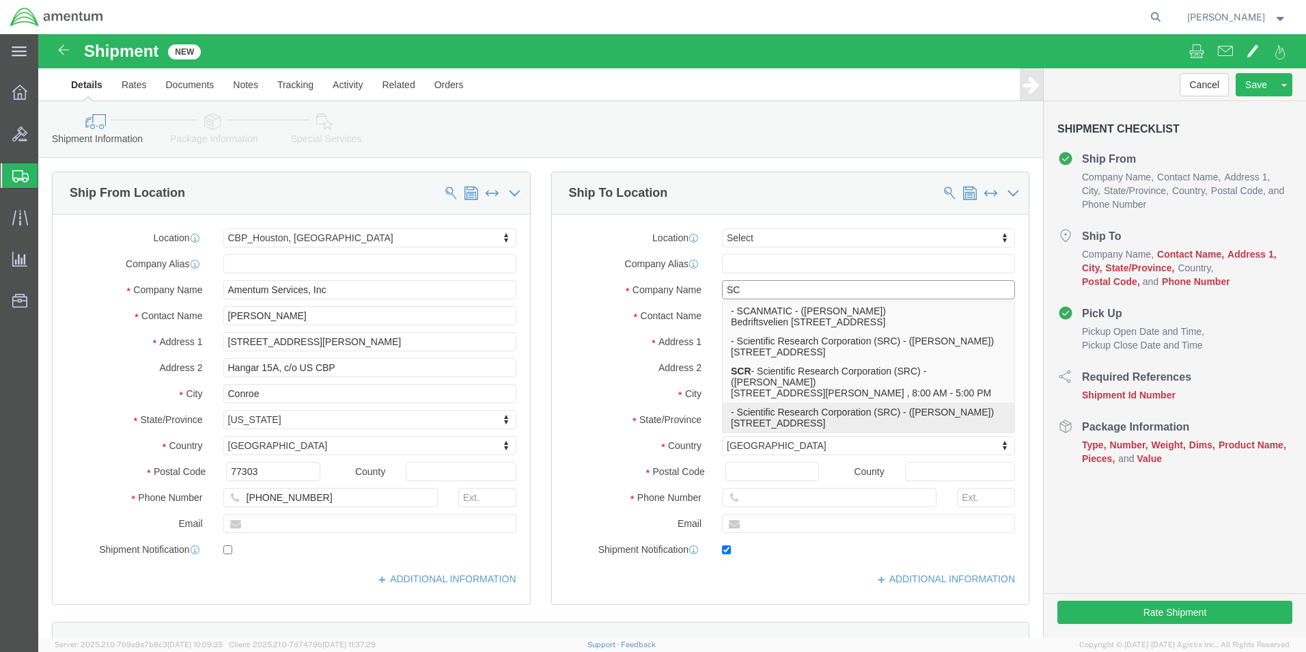
checkbox input "true"
type input "Scientific Research Corporation (SRC)"
type input "[PERSON_NAME]"
type input "[GEOGRAPHIC_DATA]"
select select "FL"
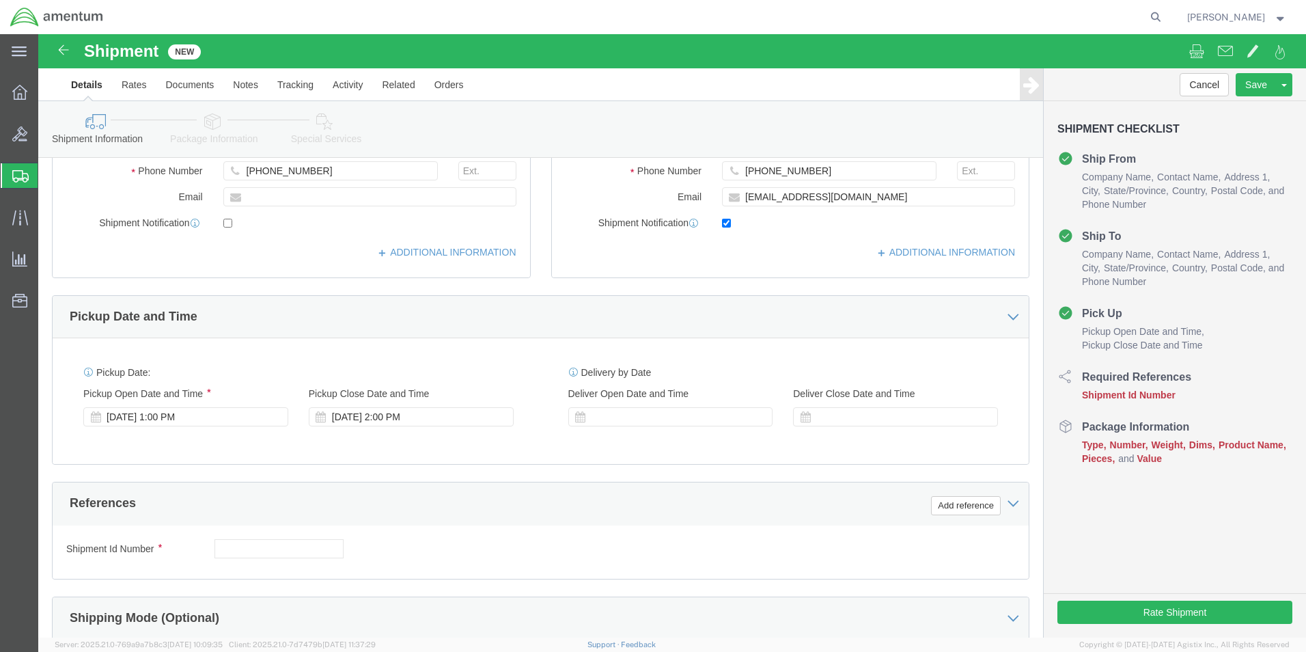
scroll to position [341, 0]
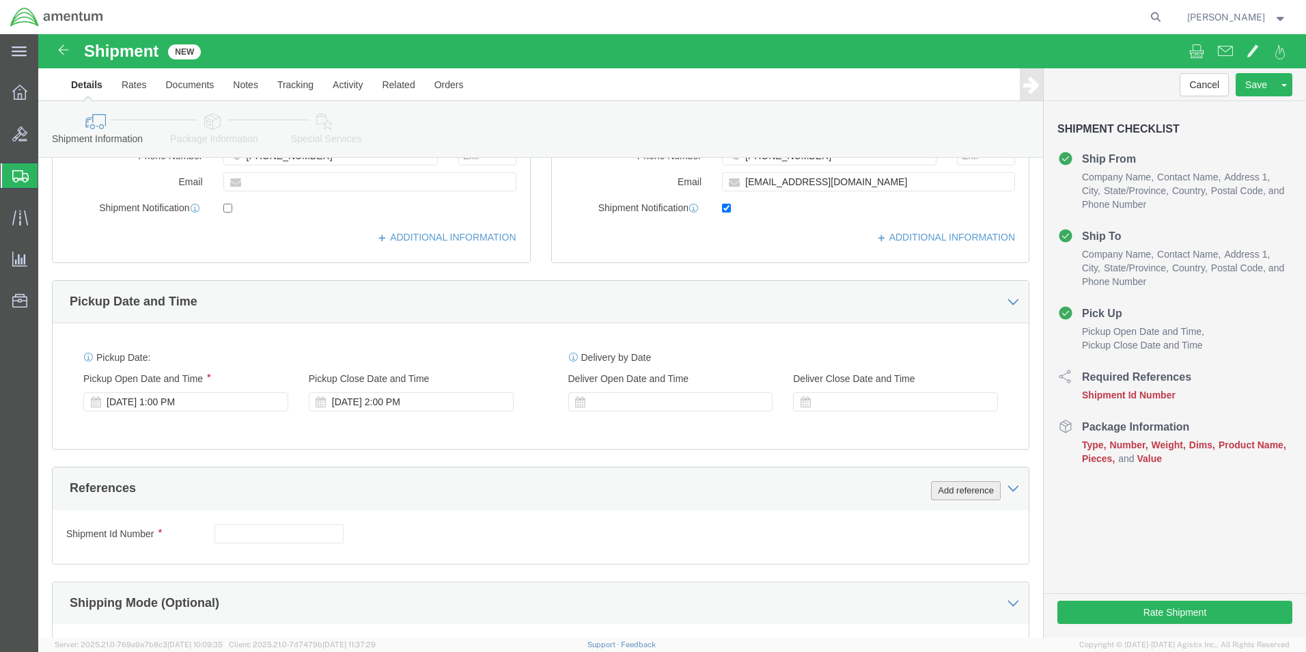
type input "Scientific Research Corporation (SRC)"
click button "Add reference"
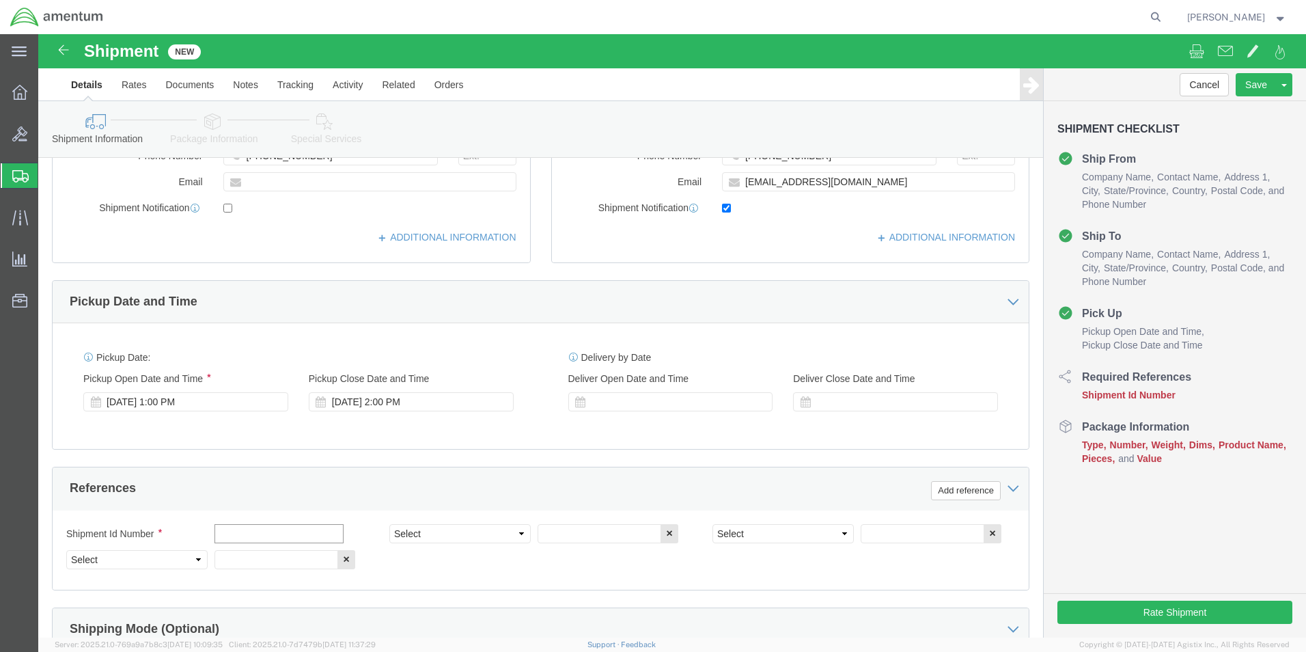
click input "text"
type input "[DATE]"
click select "Select Account Type Activity ID Airline Appointment Number ASN Batch Request # …"
select select "CUSTREF"
click select "Select Account Type Activity ID Airline Appointment Number ASN Batch Request # …"
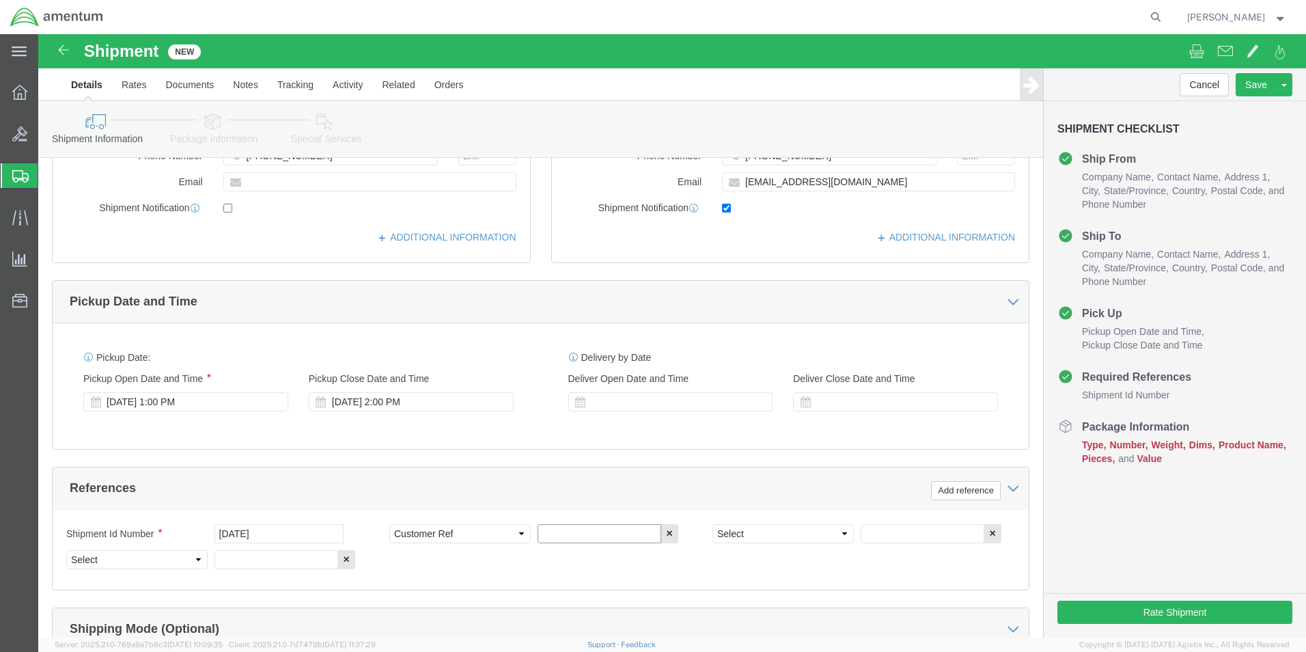
click input "text"
type input "OSI SN: 004"
click select "Select Account Type Activity ID Airline Appointment Number ASN Batch Request # …"
select select "PROJNUM"
click select "Select Account Type Activity ID Airline Appointment Number ASN Batch Request # …"
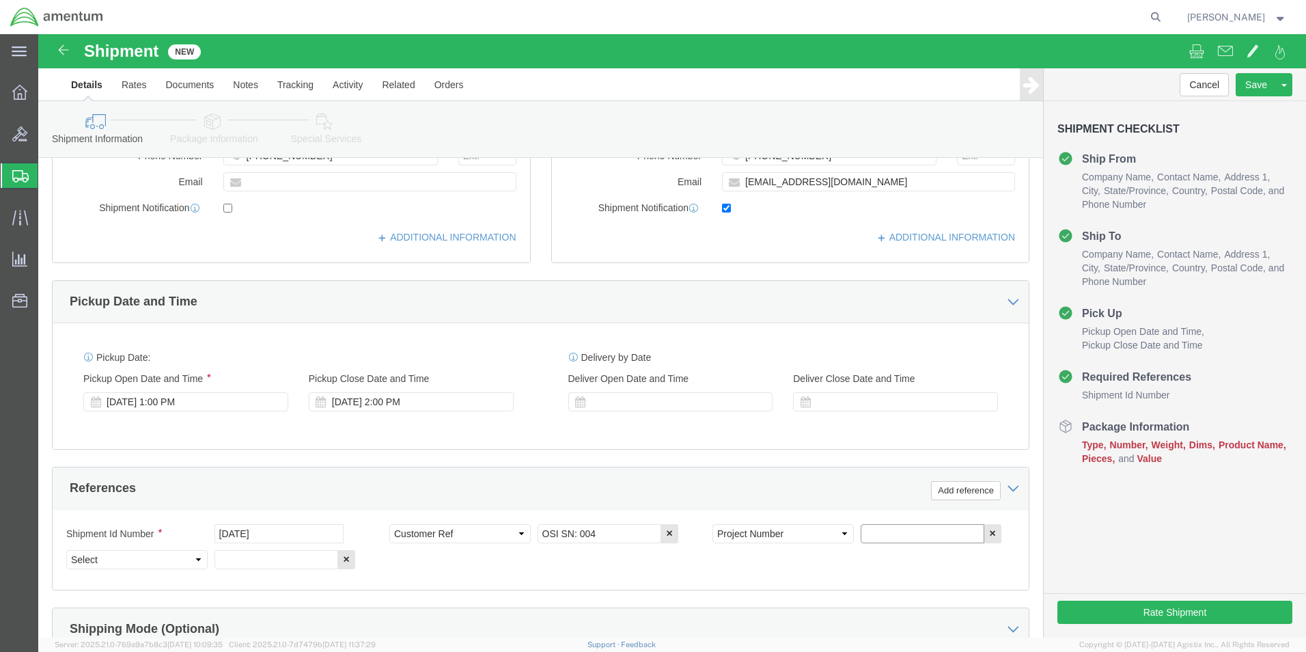
click input "text"
type input "6118.04.03.2219.000.EHO.0000"
click select "Select Account Type Activity ID Airline Appointment Number ASN Batch Request # …"
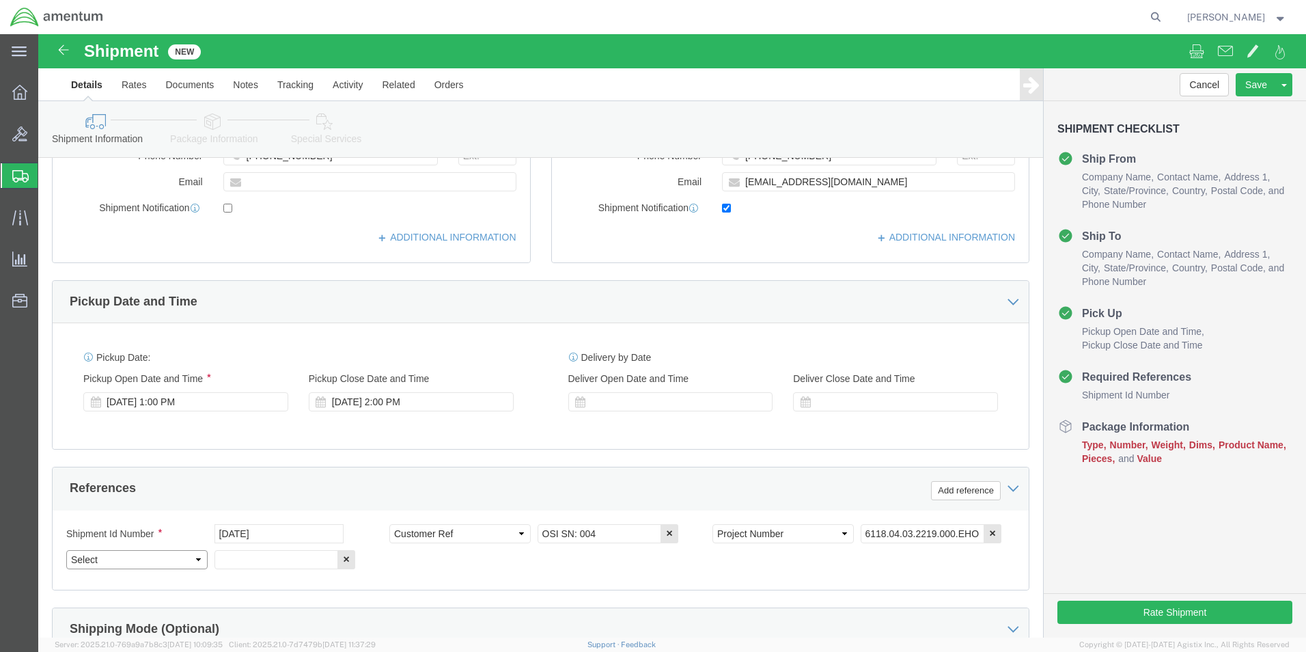
select select "DEPT"
click select "Select Account Type Activity ID Airline Appointment Number ASN Batch Request # …"
click input "text"
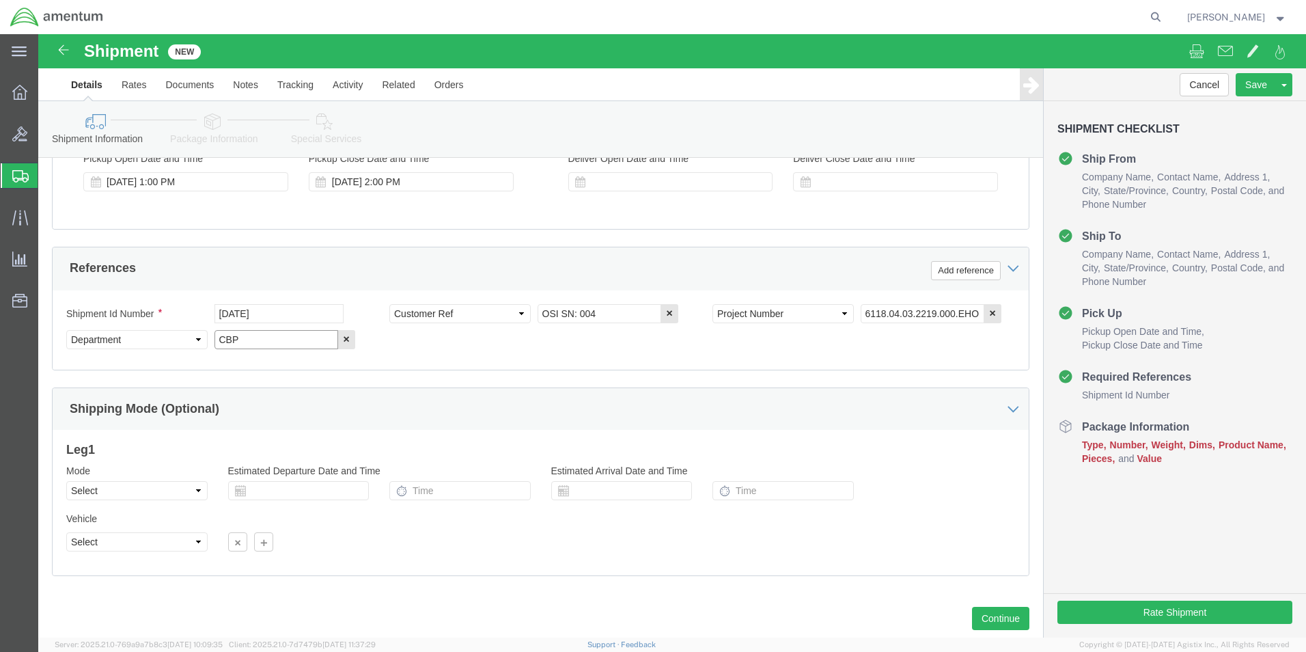
scroll to position [596, 0]
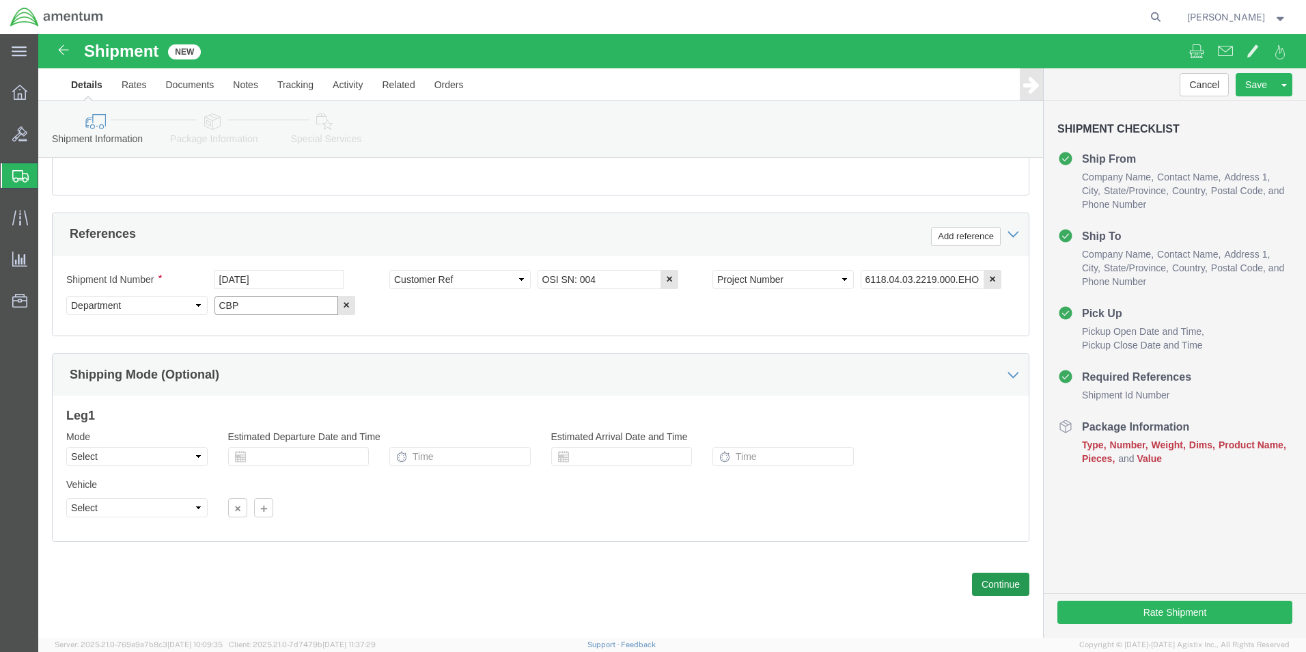
type input "CBP"
click button "Continue"
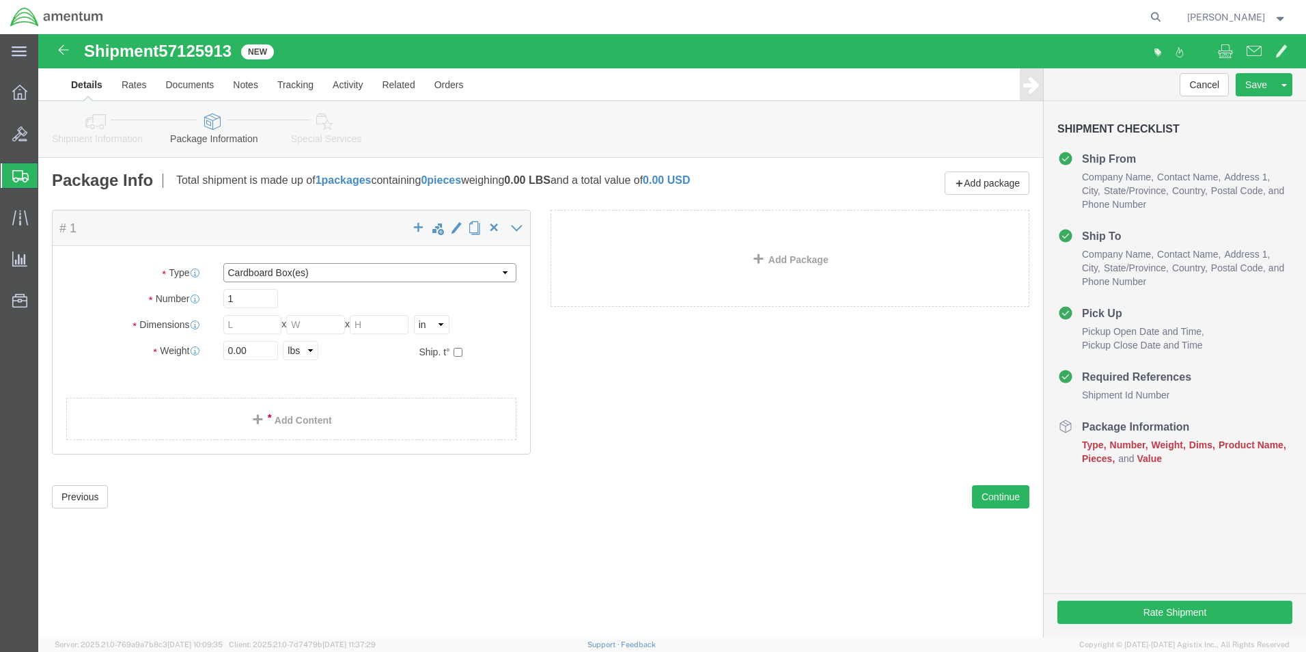
click select "Select BCK Boxes Bale(s) Basket(s) Bolt(s) Bottle(s) Buckets Bulk Bundle(s) Can…"
select select "YRPK"
click select "Select BCK Boxes Bale(s) Basket(s) Bolt(s) Bottle(s) Buckets Bulk Bundle(s) Can…"
click input "text"
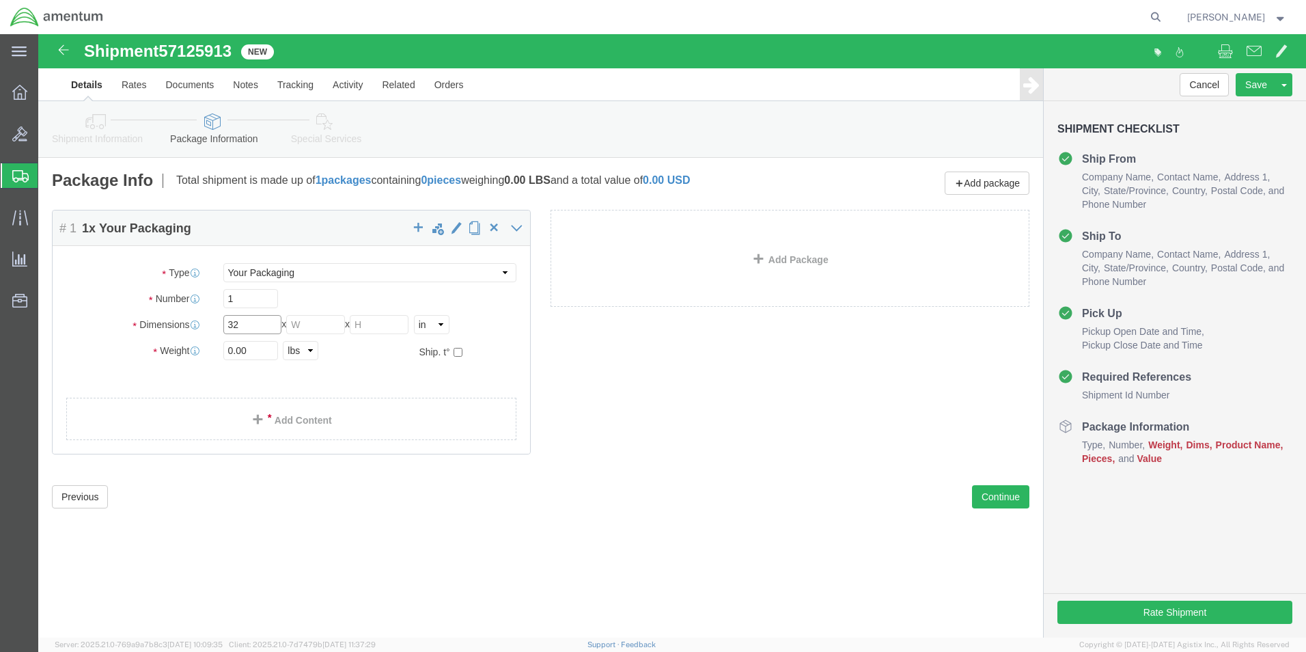
type input "32"
type input "24"
type input "20"
type input "77.5"
click link "Add Content"
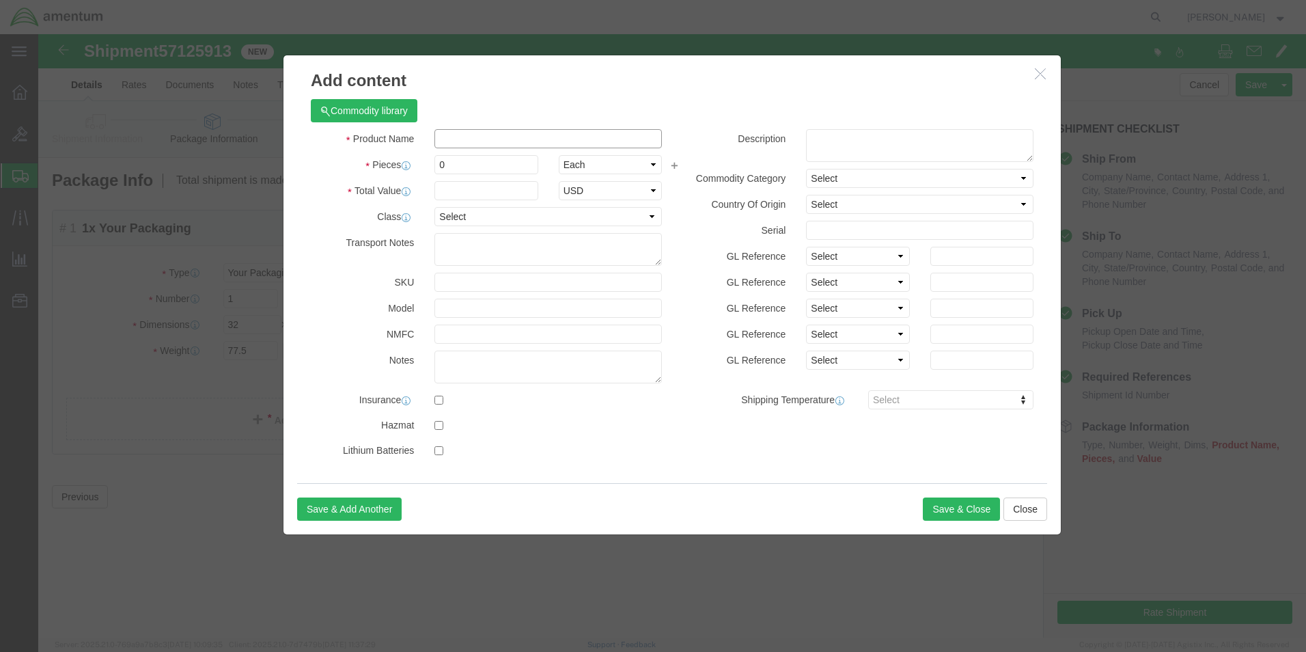
click input "text"
type input "OSI SN: 004"
type input "1"
type input "100000.00"
click button "Save & Close"
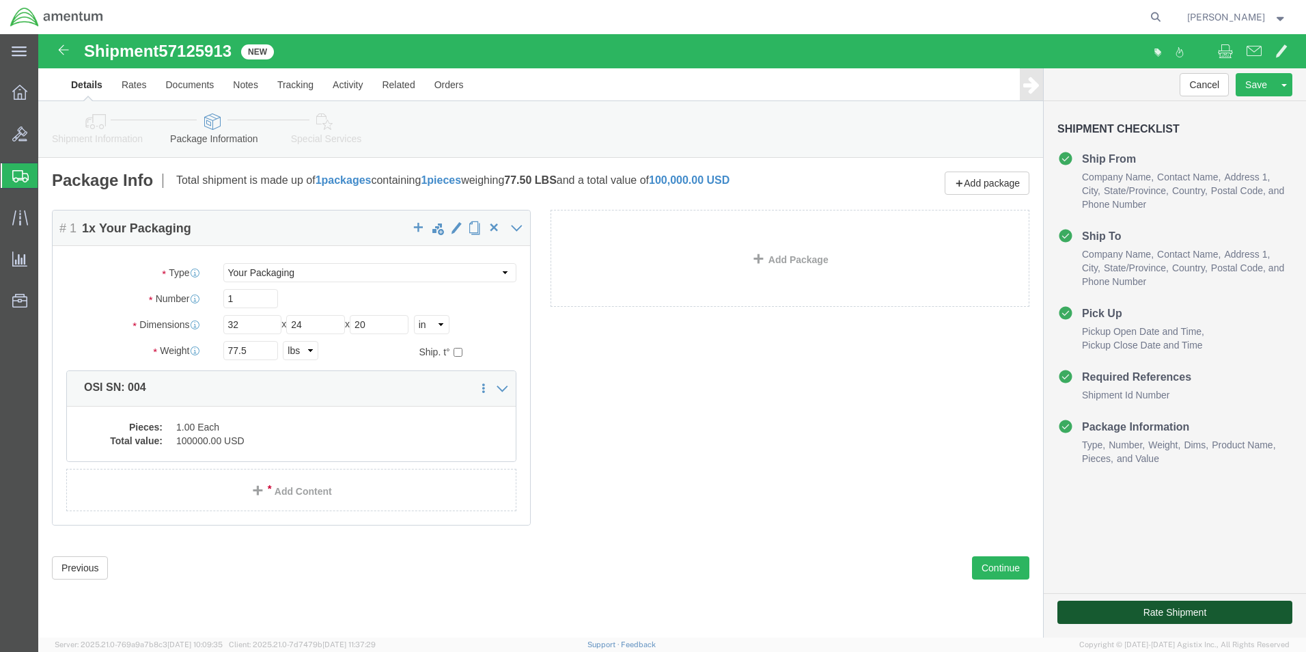
click button "Rate Shipment"
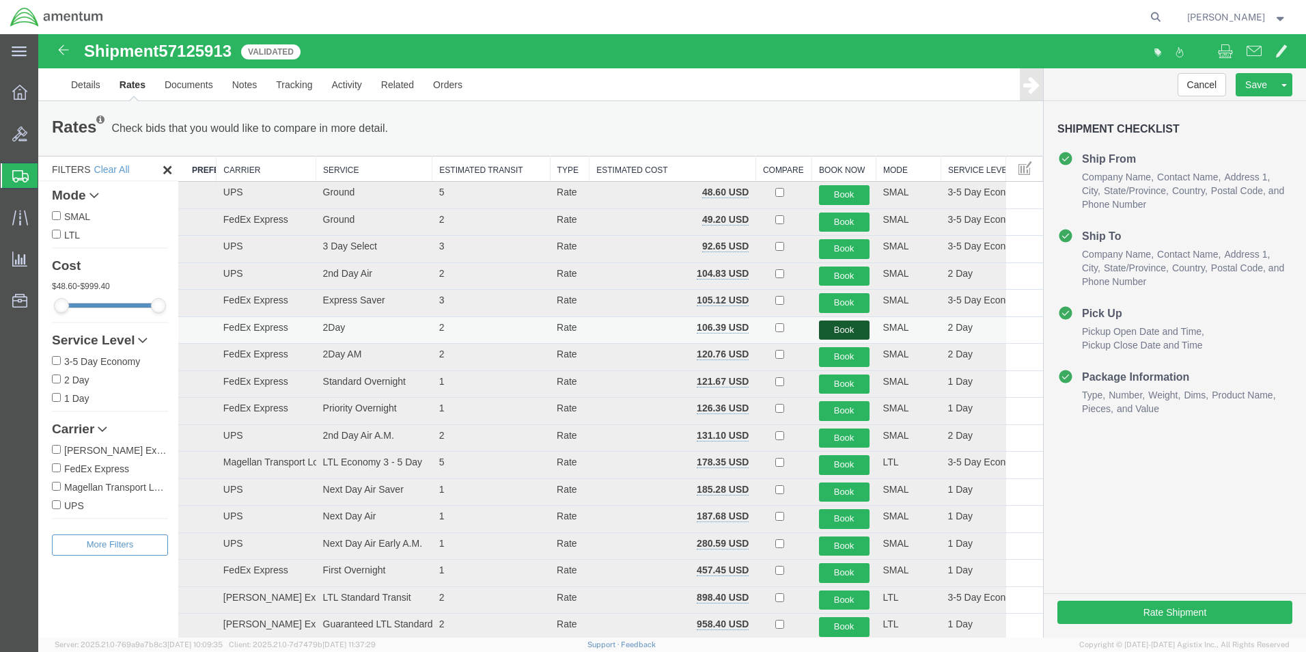
click at [828, 330] on button "Book" at bounding box center [844, 330] width 51 height 20
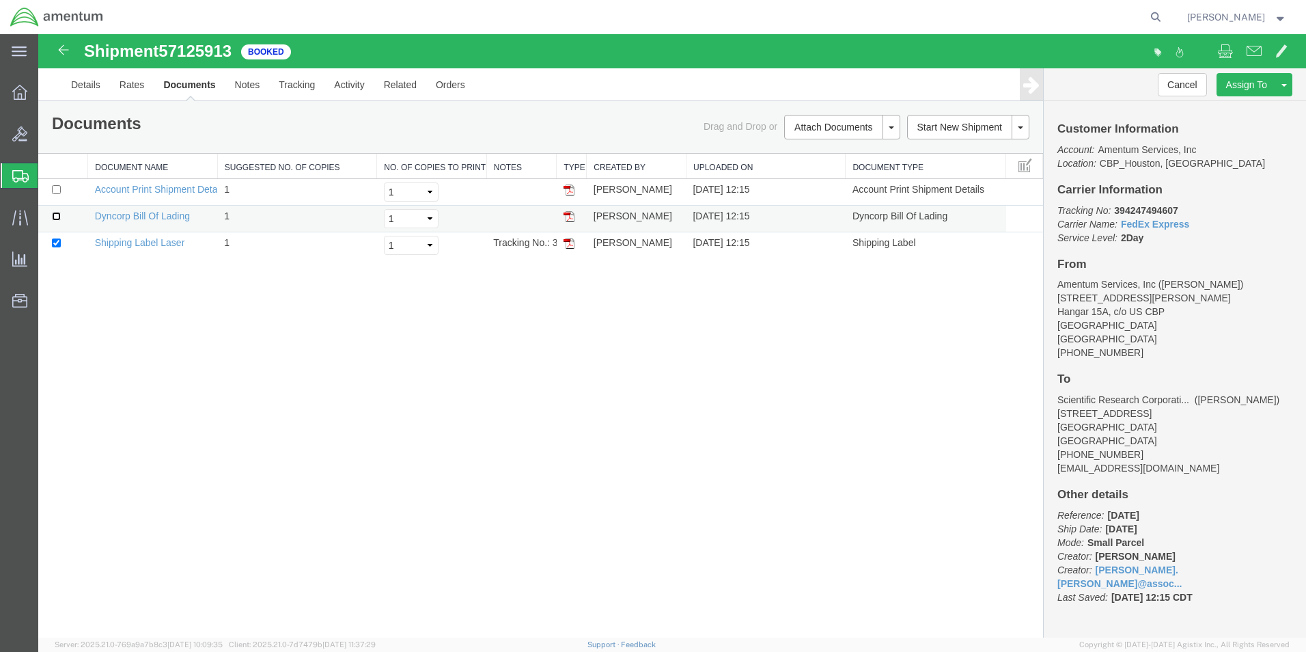
click at [55, 214] on input "checkbox" at bounding box center [56, 216] width 9 height 9
checkbox input "true"
drag, startPoint x: 417, startPoint y: 243, endPoint x: 412, endPoint y: 251, distance: 9.5
click at [417, 243] on select "Select 1 2 3 4 5" at bounding box center [411, 245] width 55 height 19
select select "3"
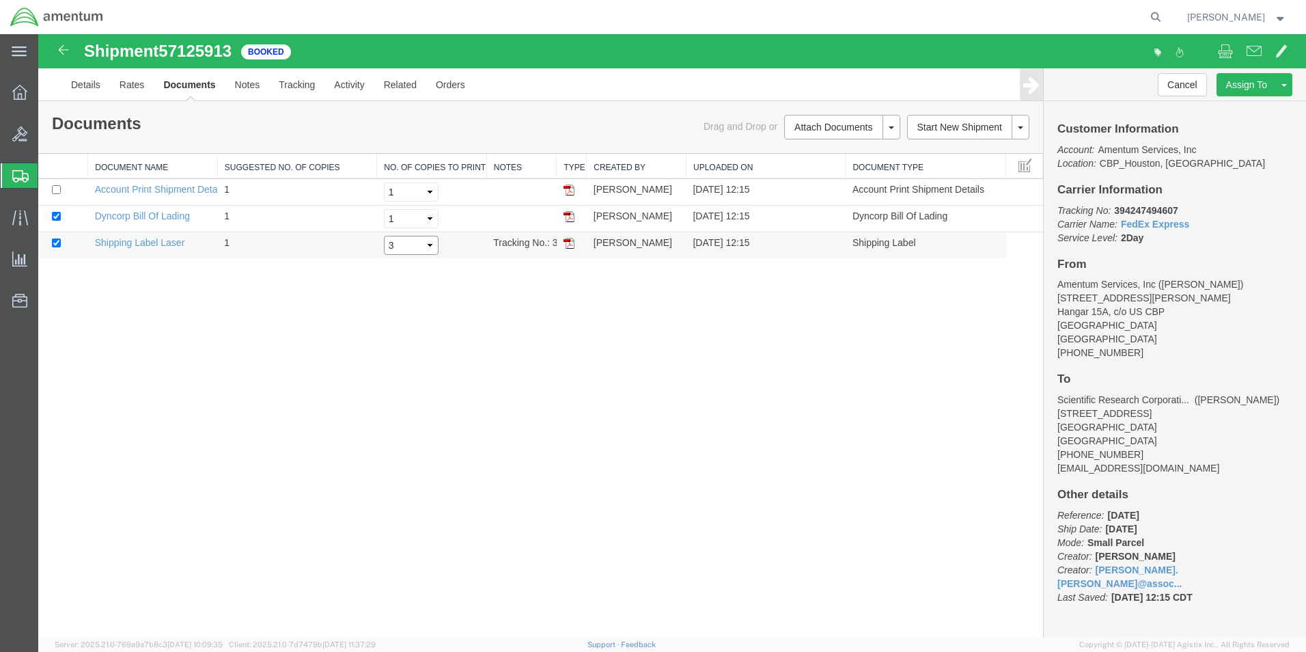
click at [384, 236] on select "Select 1 2 3 4 5" at bounding box center [411, 245] width 55 height 19
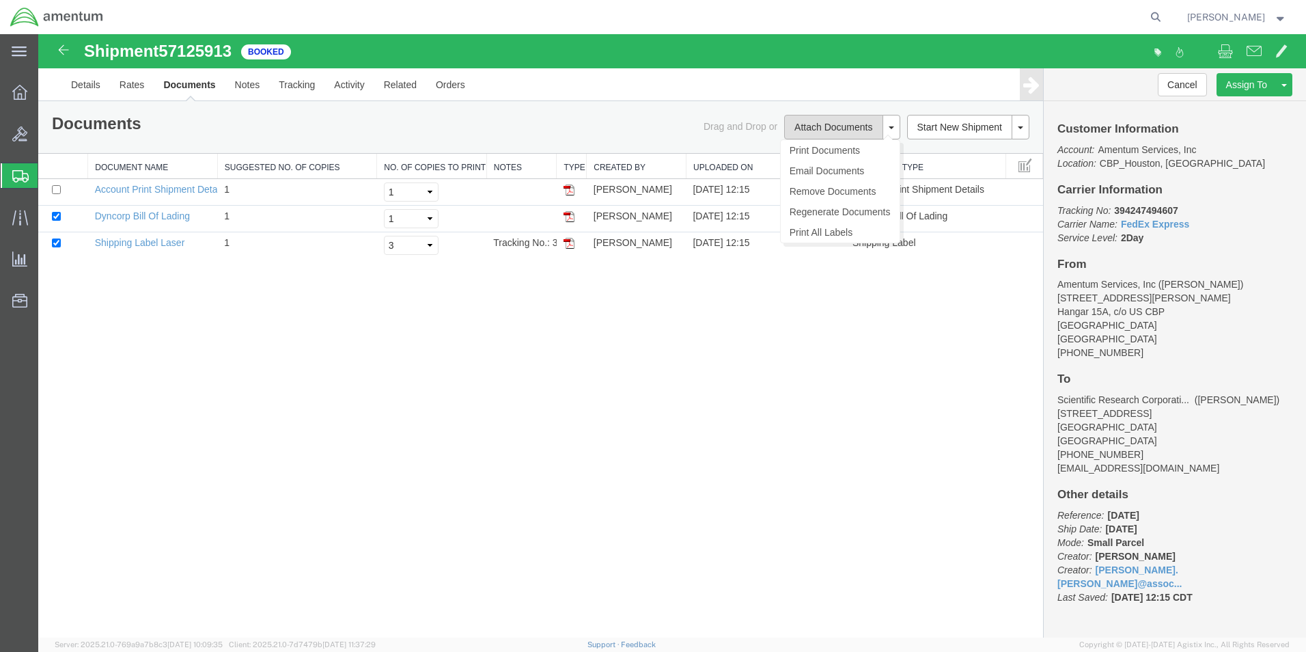
click at [822, 128] on button "Attach Documents" at bounding box center [833, 127] width 98 height 25
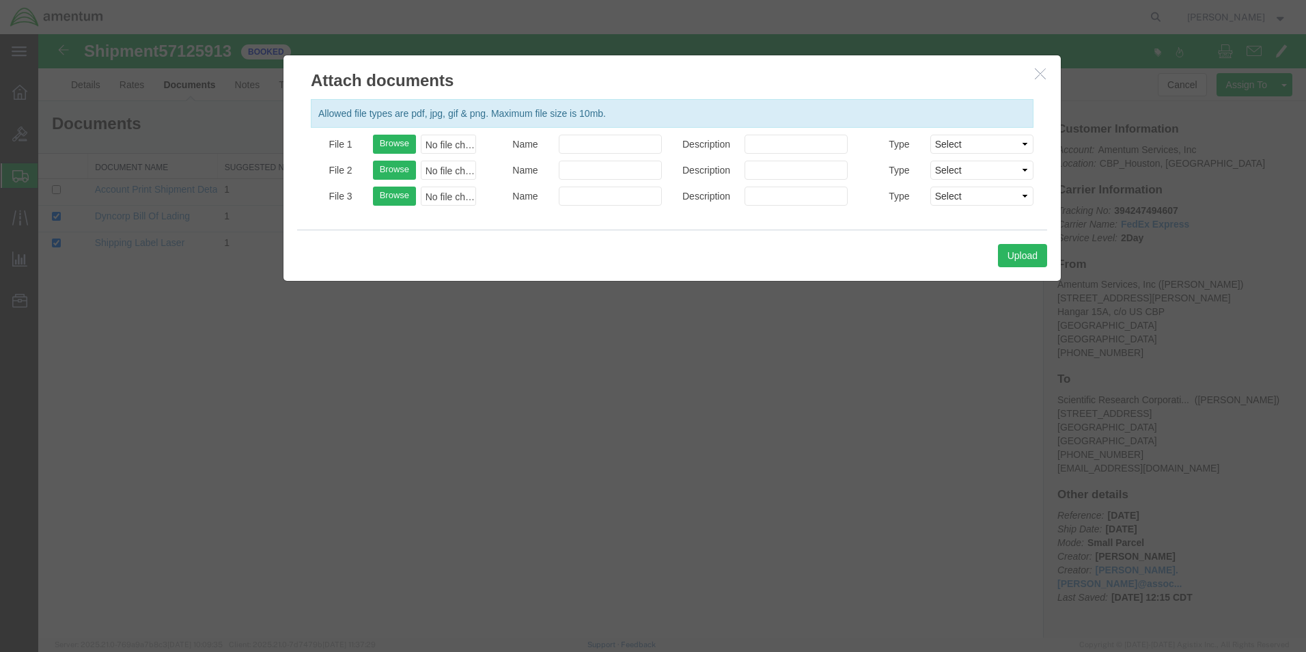
click at [1042, 74] on icon "button" at bounding box center [1040, 74] width 11 height 12
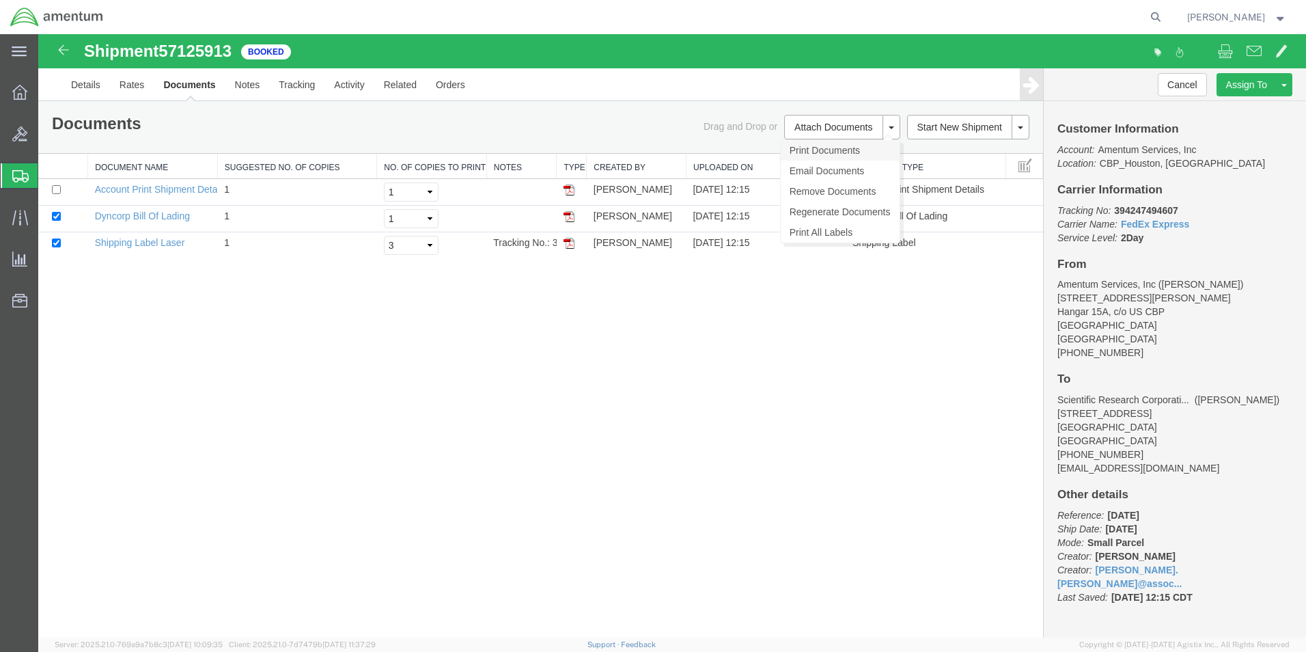
click at [822, 148] on link "Print Documents" at bounding box center [840, 150] width 119 height 20
click at [833, 150] on link "Print Documents" at bounding box center [840, 150] width 119 height 20
click at [1216, 109] on link "Clone Shipment" at bounding box center [1232, 107] width 118 height 20
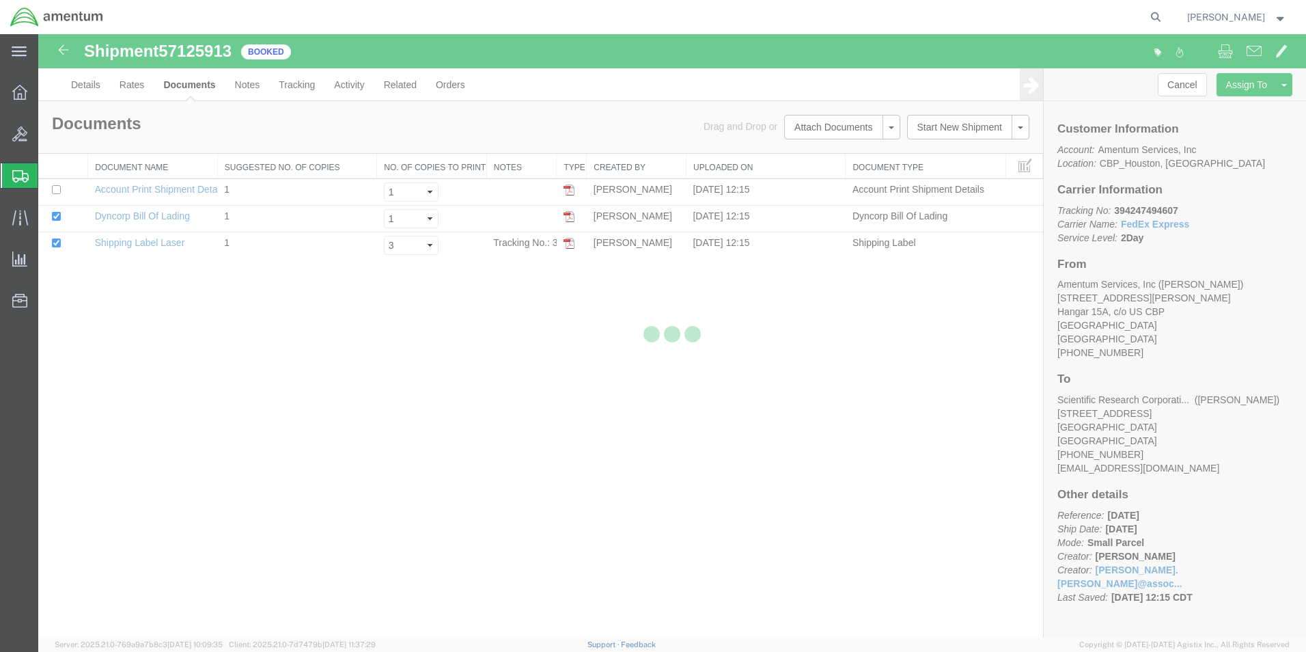
select select "49929"
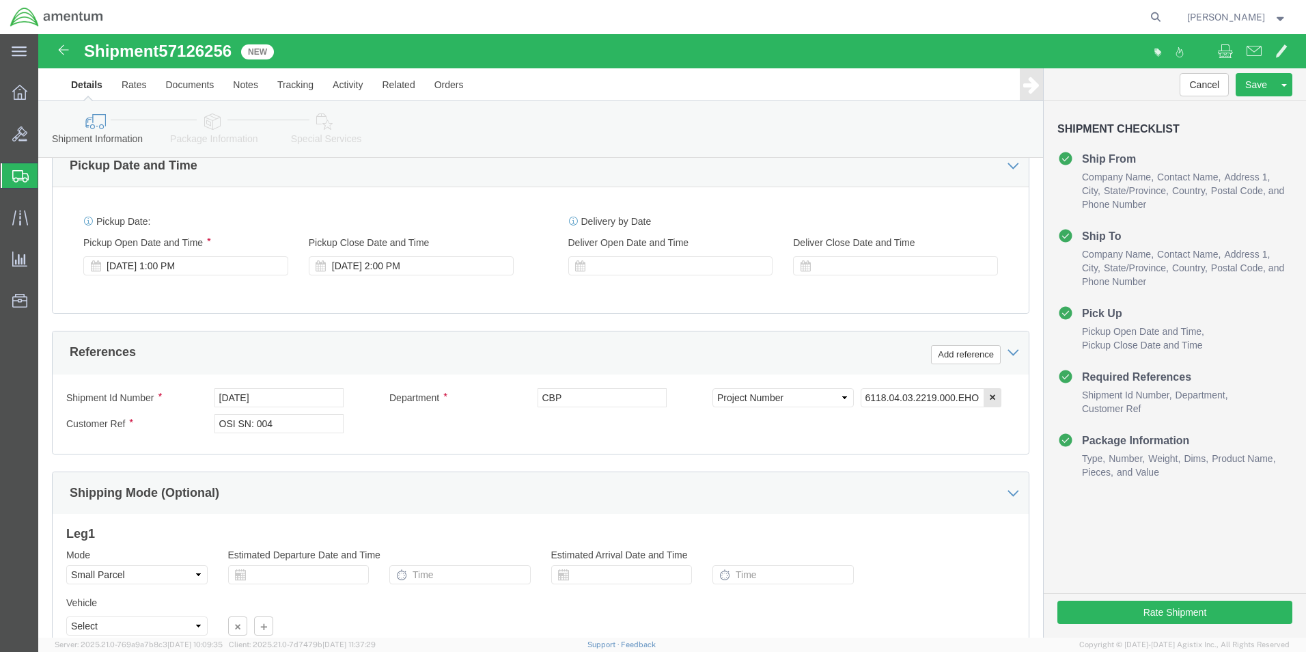
scroll to position [596, 0]
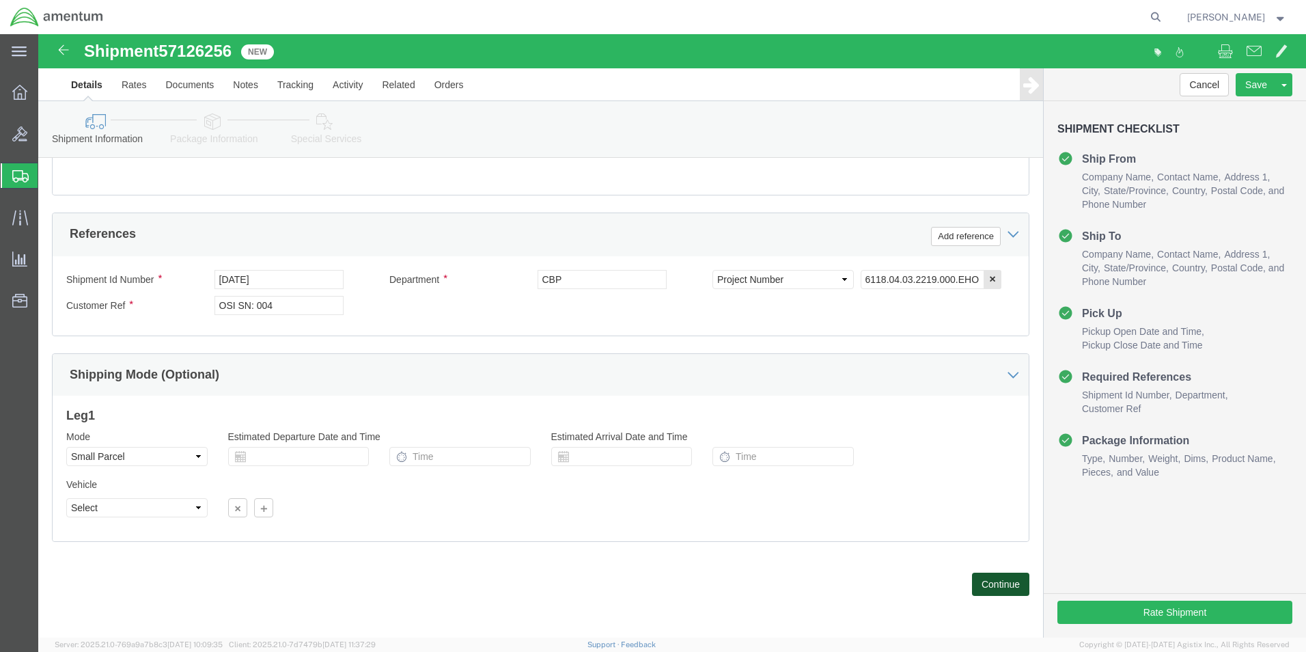
click button "Continue"
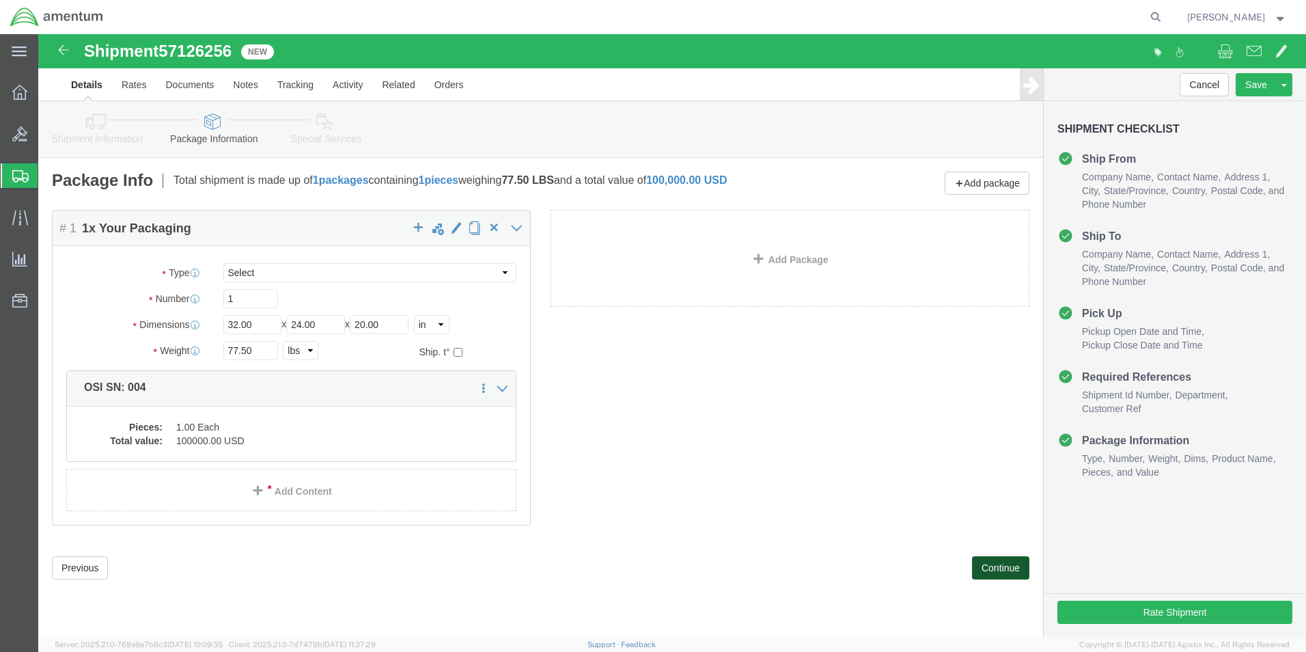
scroll to position [0, 0]
click input "32.00"
type input "3"
type input "30"
type input "23"
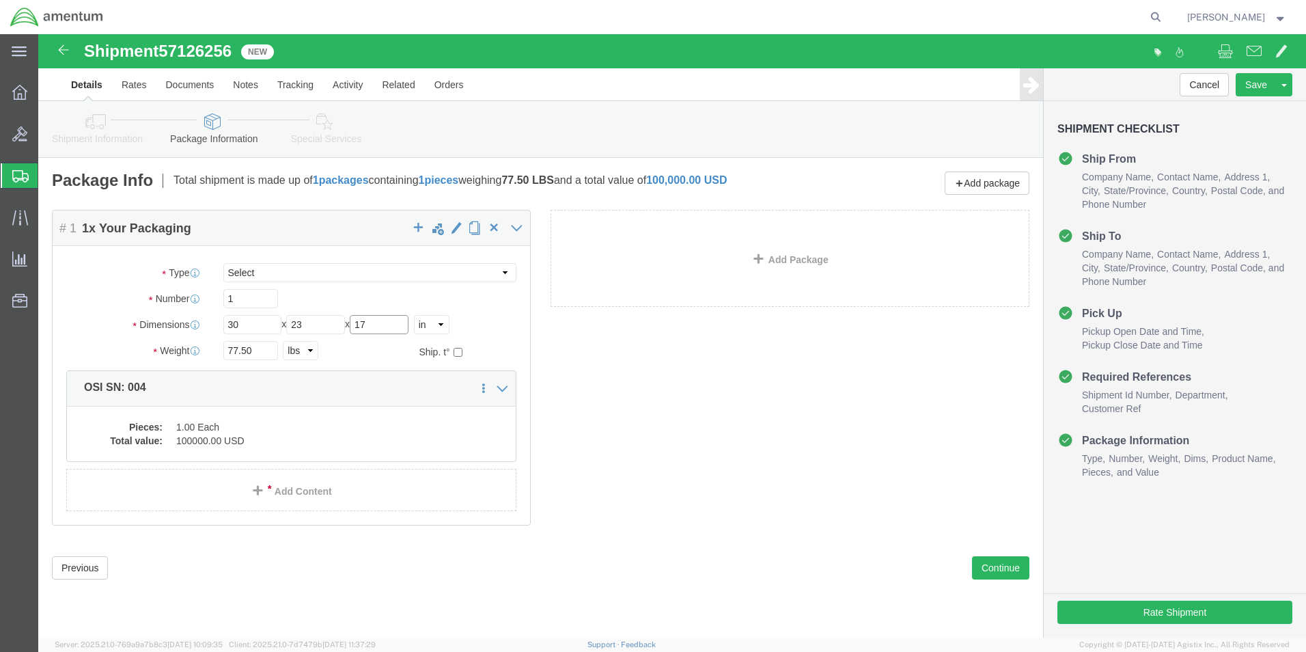
type input "17"
type input "75.50"
click dd "100000.00 USD"
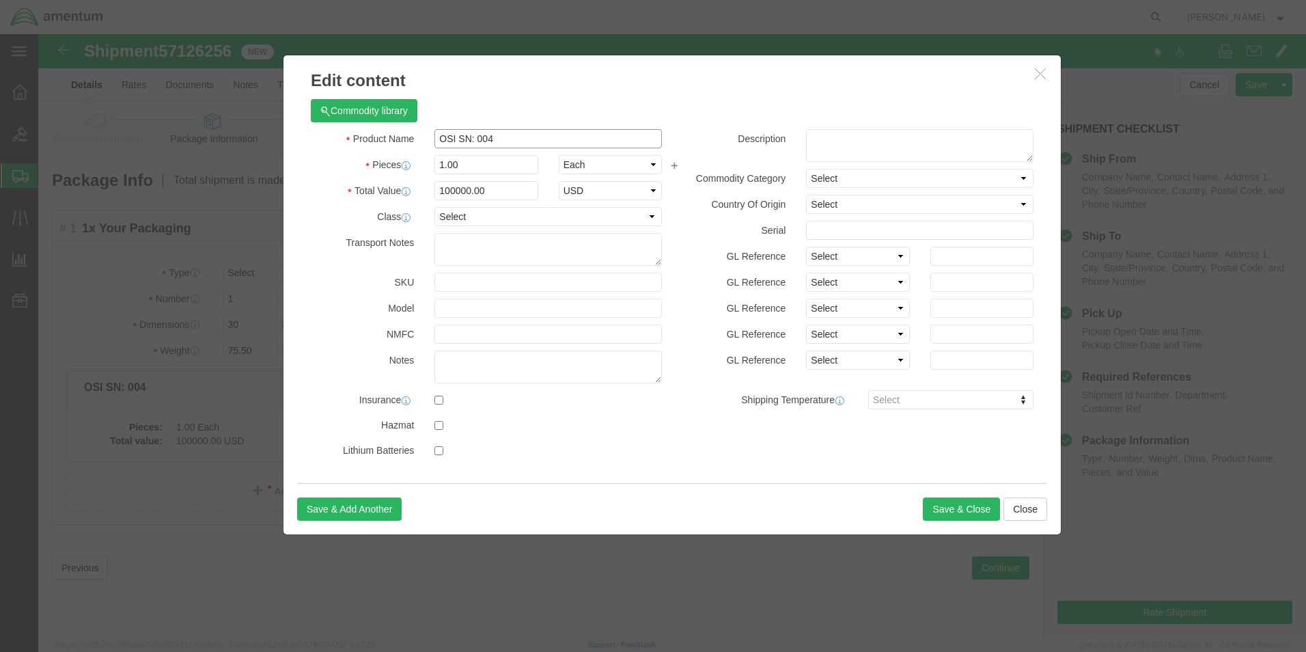
click input "OSI SN: 004"
type input "OSI SN: 006"
click button "Save & Close"
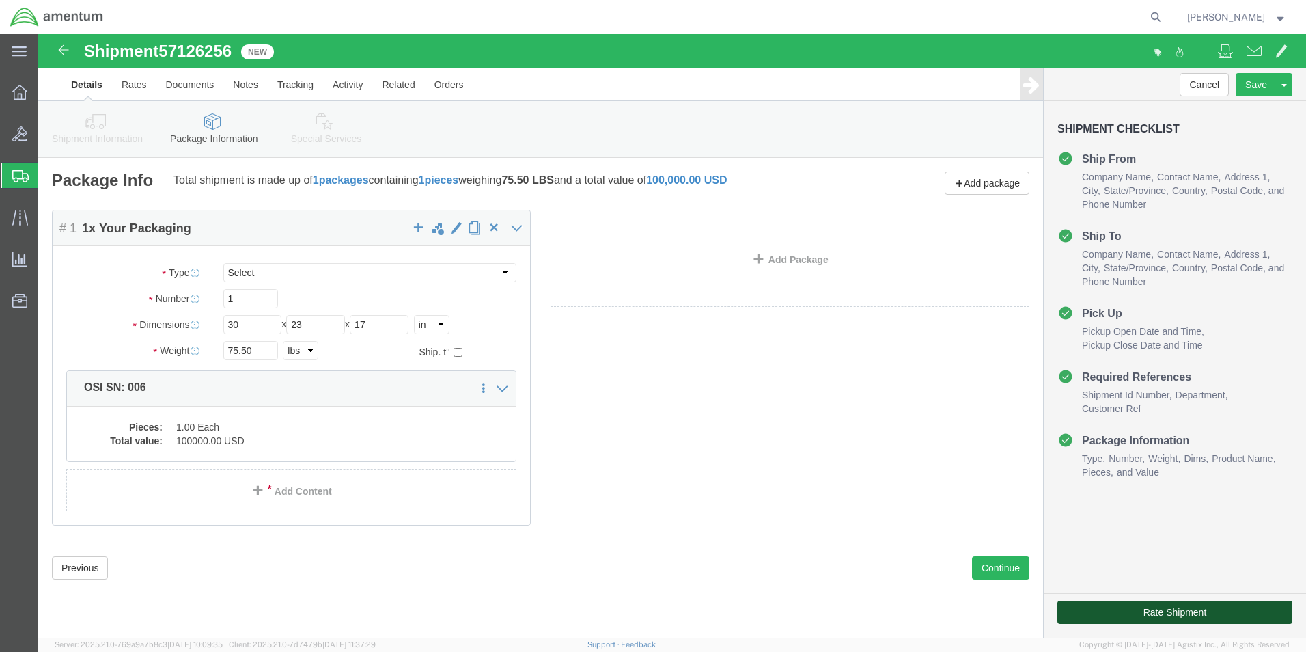
click button "Rate Shipment"
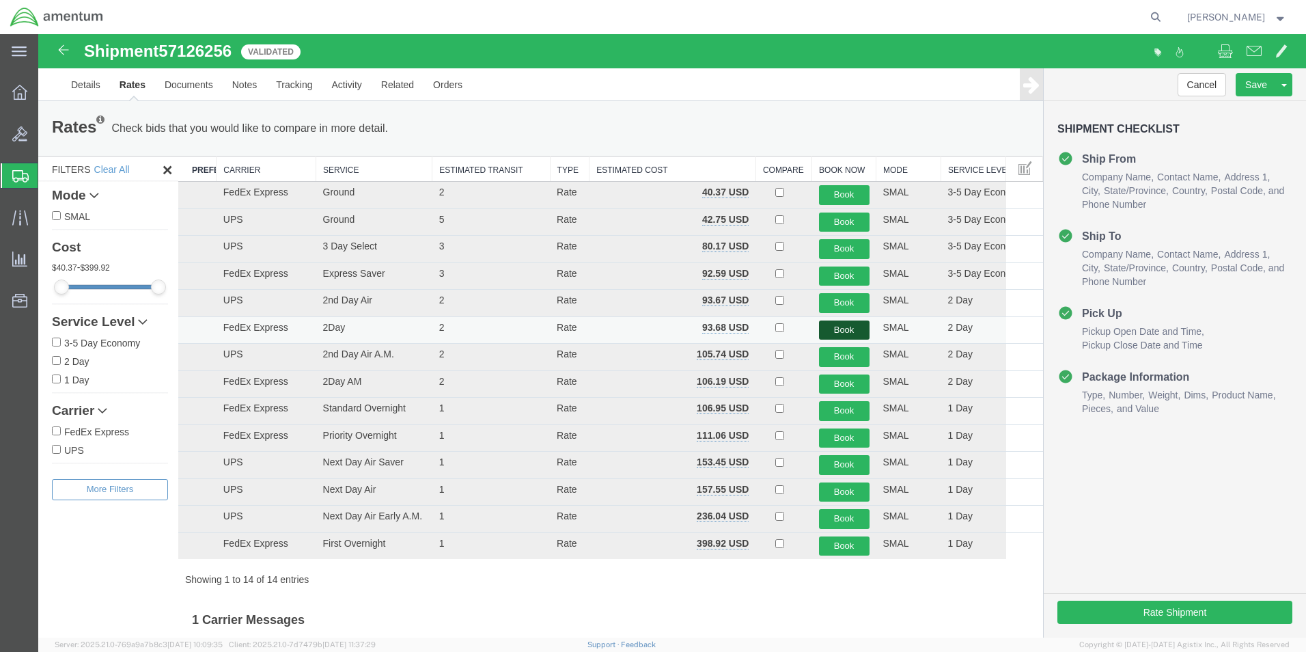
click at [837, 331] on button "Book" at bounding box center [844, 330] width 51 height 20
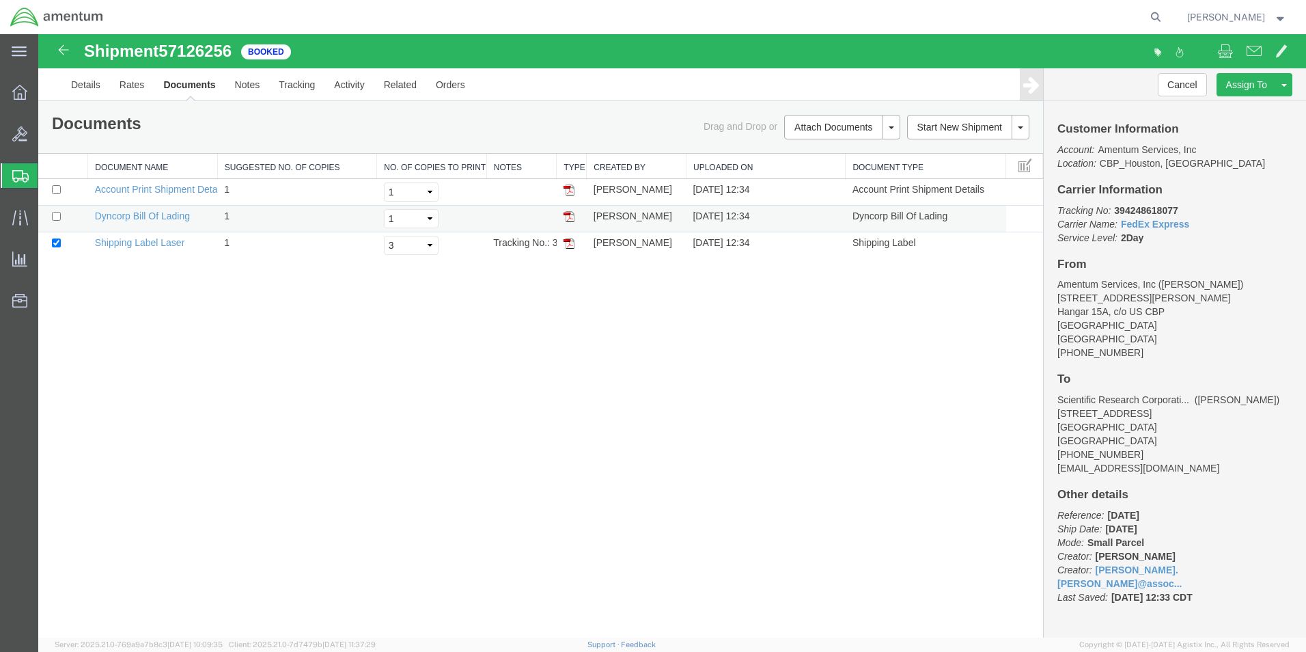
click at [49, 218] on td at bounding box center [63, 219] width 50 height 27
click at [57, 217] on input "checkbox" at bounding box center [56, 216] width 9 height 9
checkbox input "true"
click at [839, 148] on link "Print Documents" at bounding box center [840, 150] width 119 height 20
